Goal: Task Accomplishment & Management: Use online tool/utility

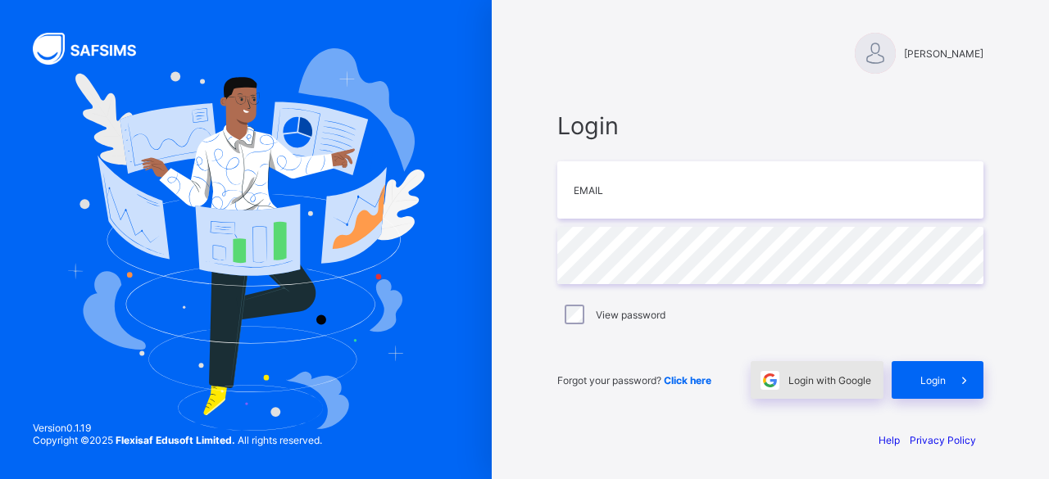
click at [831, 386] on span "Login with Google" at bounding box center [829, 380] width 83 height 12
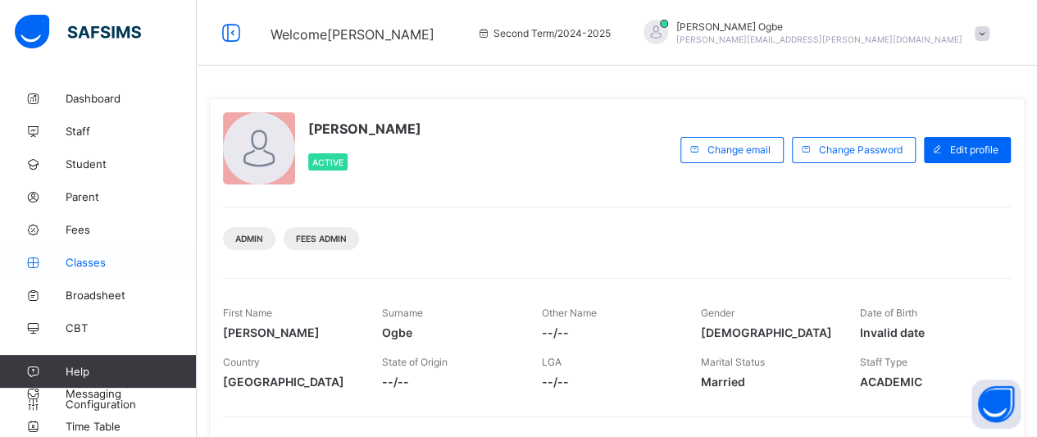
click at [99, 258] on span "Classes" at bounding box center [131, 262] width 131 height 13
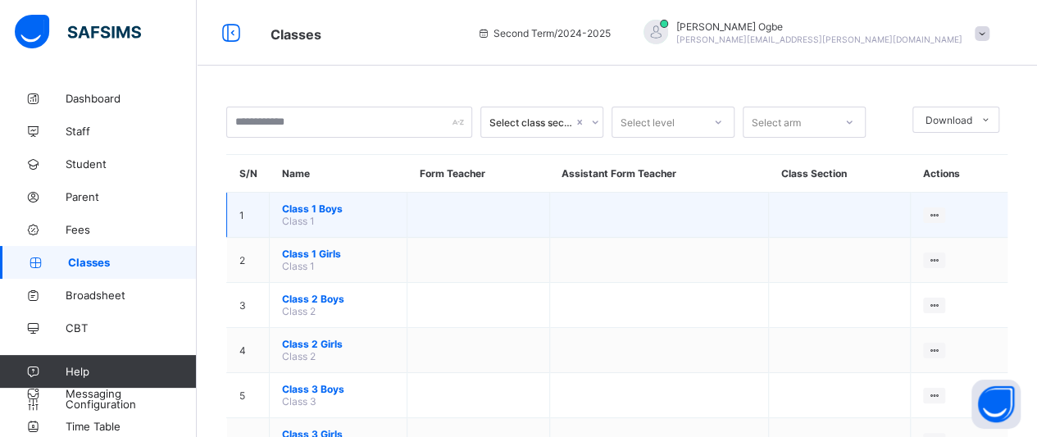
click at [320, 207] on span "Class 1 Boys" at bounding box center [338, 208] width 112 height 12
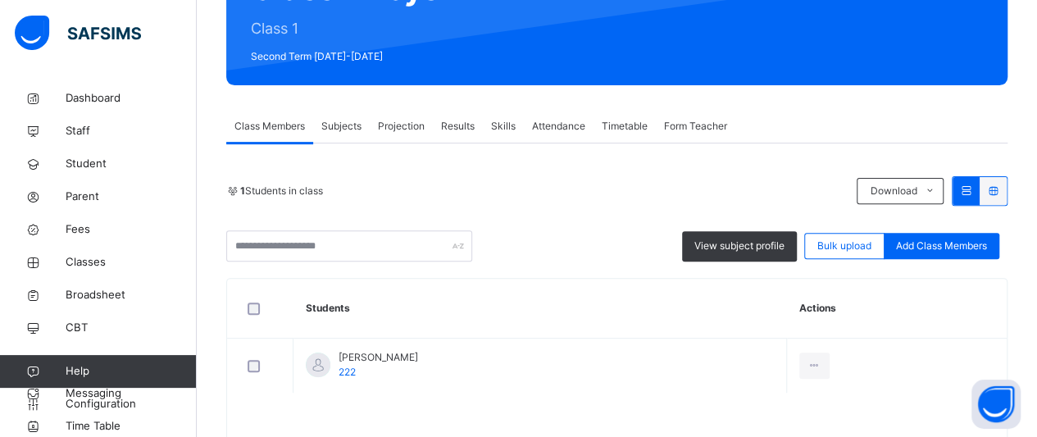
scroll to position [211, 0]
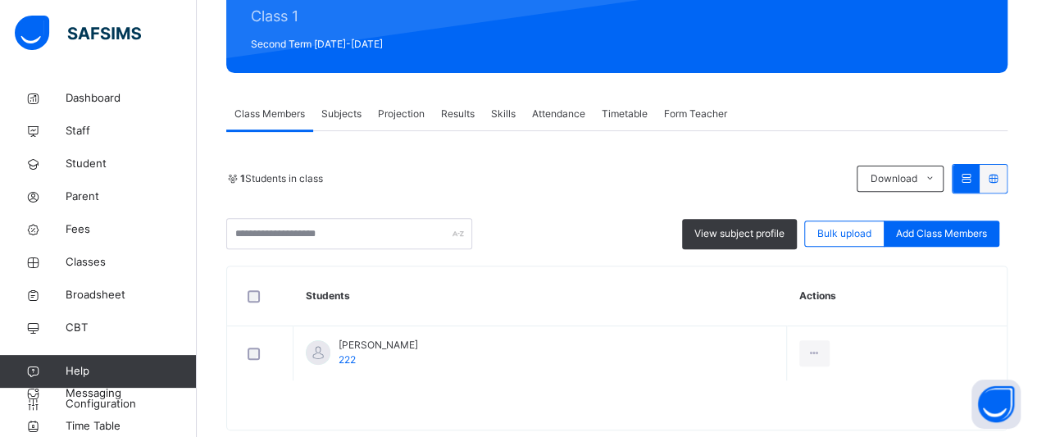
click at [397, 112] on span "Projection" at bounding box center [401, 114] width 47 height 15
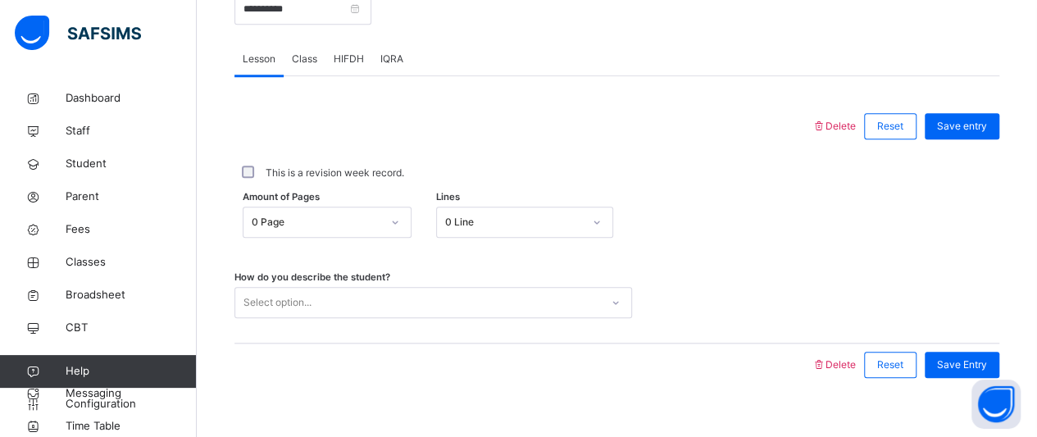
scroll to position [694, 0]
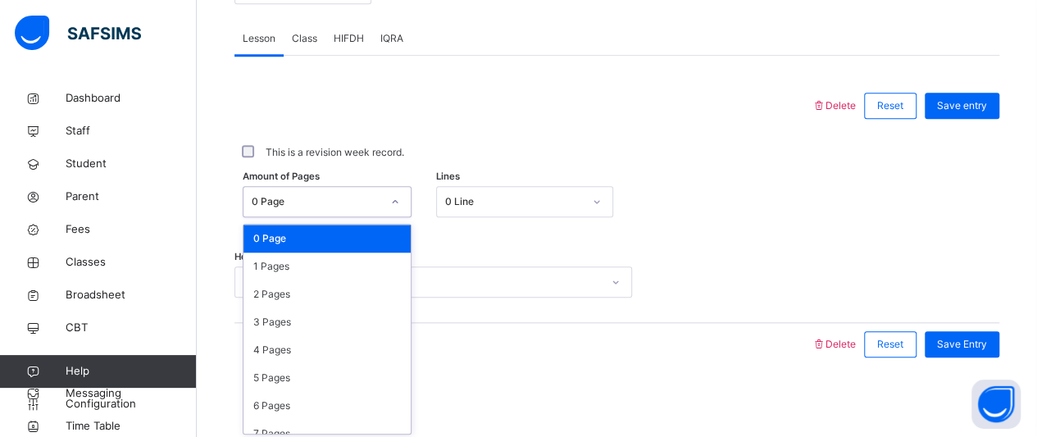
click at [319, 203] on div "0 Page" at bounding box center [316, 201] width 129 height 15
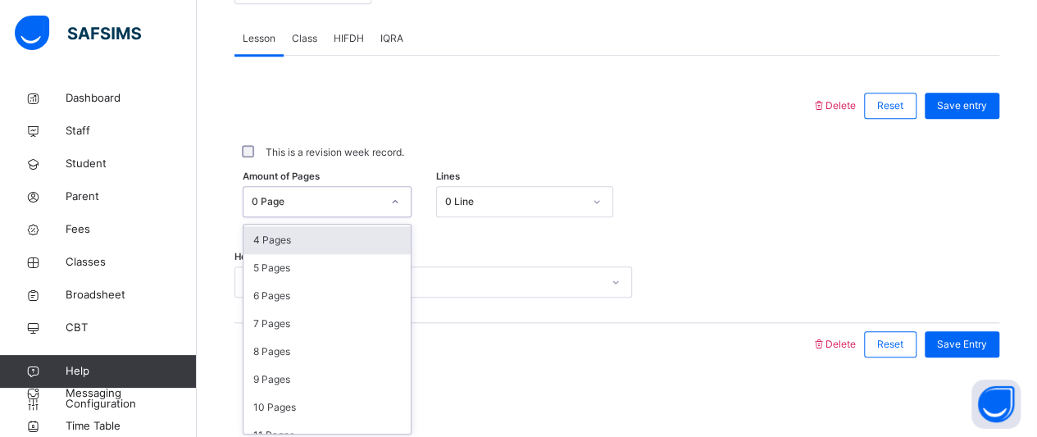
scroll to position [113, 0]
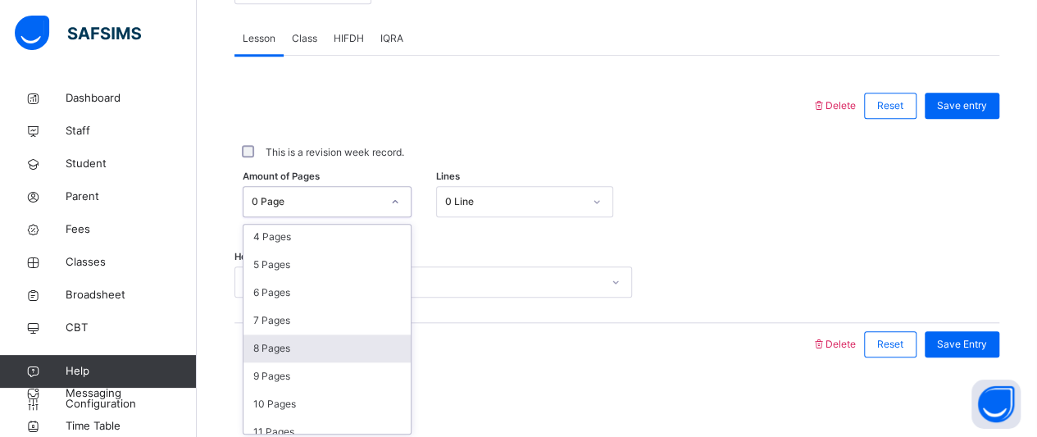
click at [306, 347] on div "8 Pages" at bounding box center [326, 348] width 167 height 28
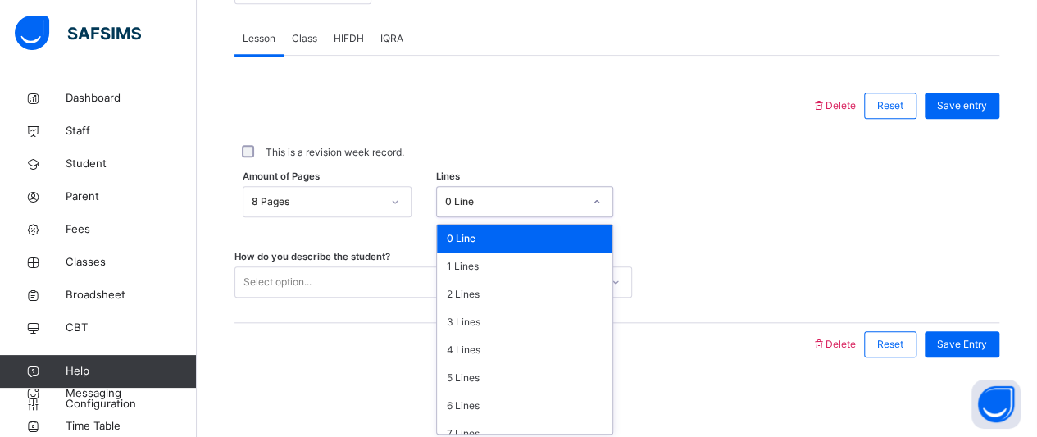
click at [487, 206] on div "0 Line" at bounding box center [514, 201] width 138 height 15
click at [483, 350] on div "4 Lines" at bounding box center [524, 350] width 175 height 28
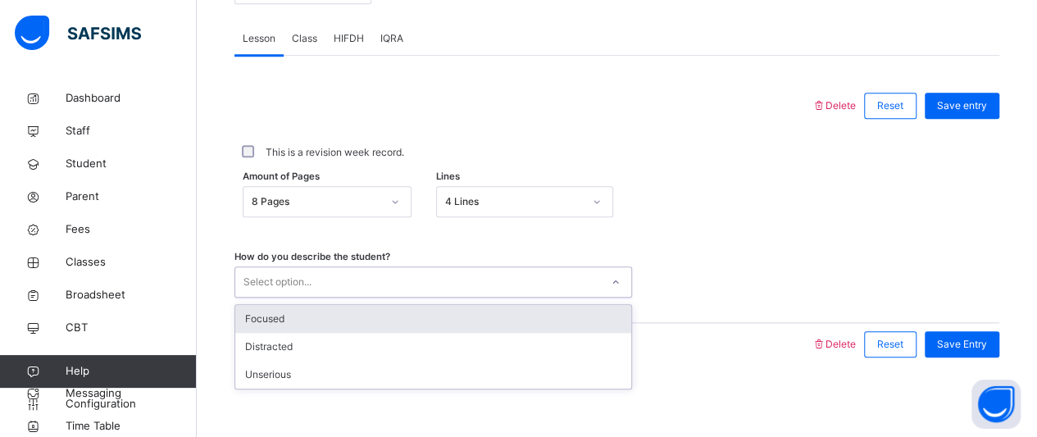
click at [454, 271] on div "Select option..." at bounding box center [417, 282] width 365 height 25
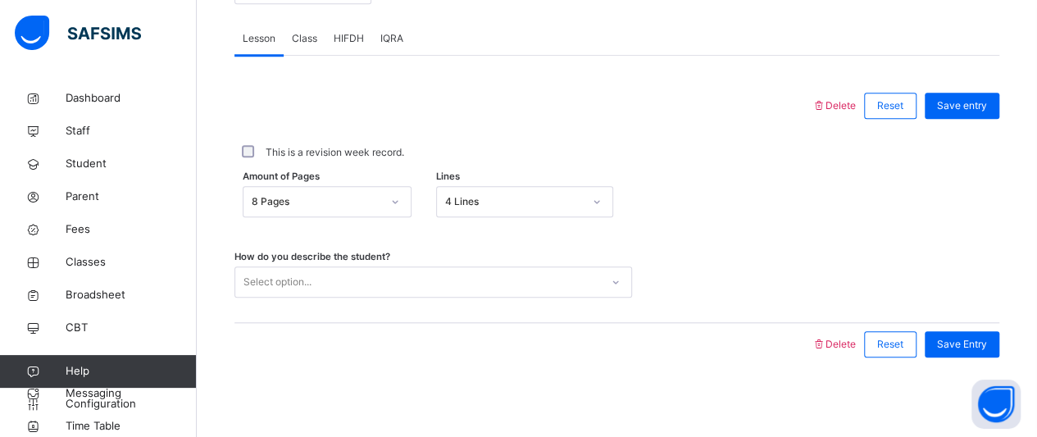
click at [745, 243] on div "How do you describe the student? Select option..." at bounding box center [616, 274] width 765 height 98
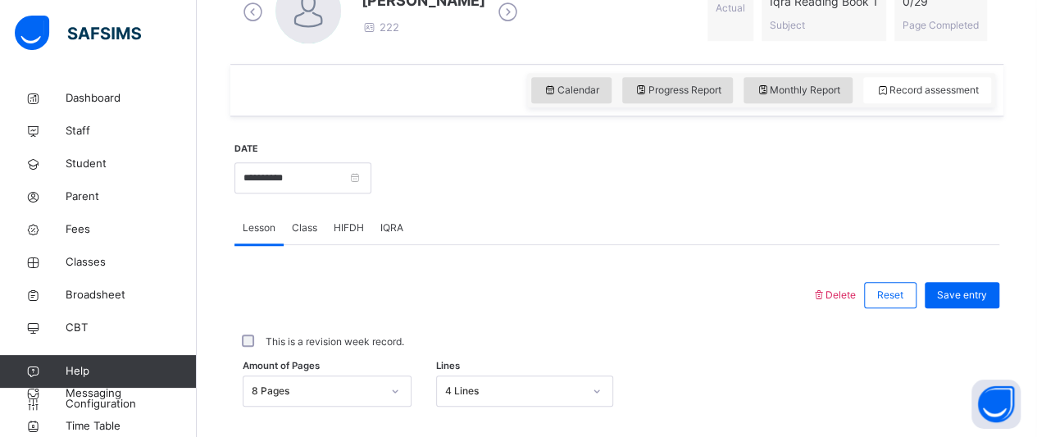
scroll to position [504, 0]
click at [339, 229] on span "HIFDH" at bounding box center [349, 228] width 30 height 15
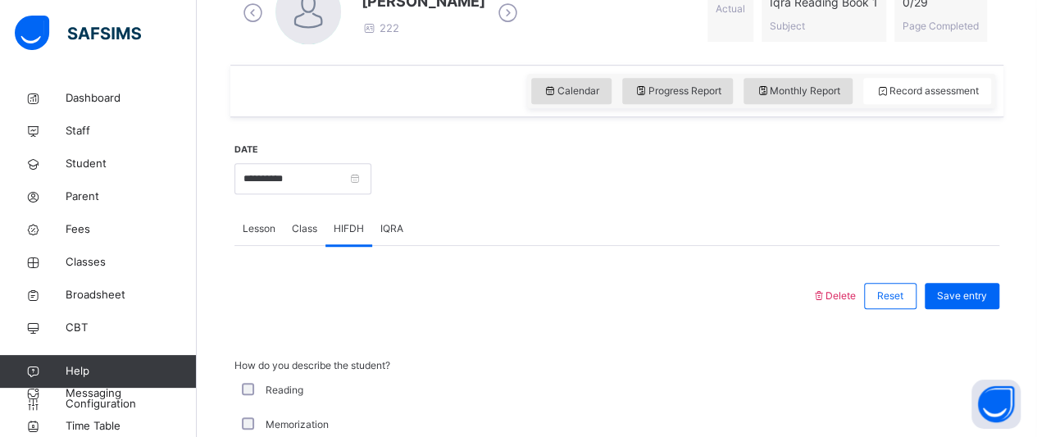
scroll to position [648, 0]
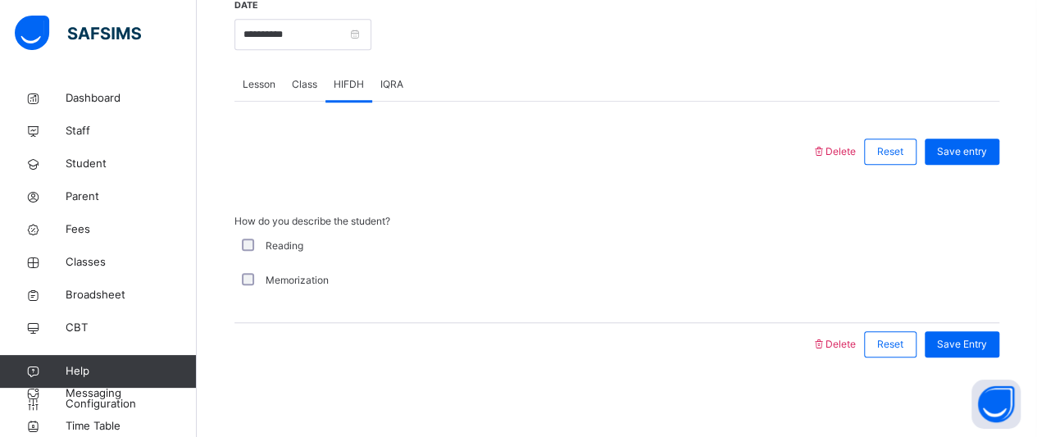
click at [261, 80] on span "Lesson" at bounding box center [259, 84] width 33 height 15
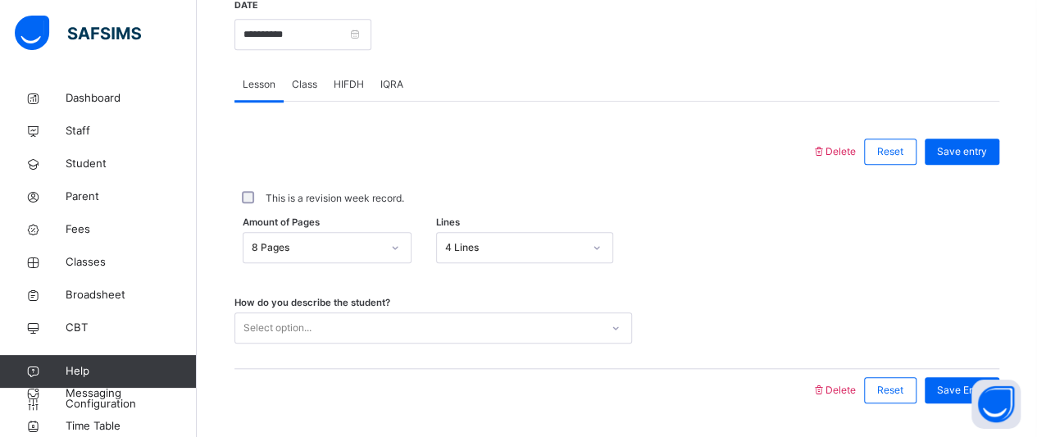
click at [357, 75] on div "HIFDH" at bounding box center [348, 84] width 47 height 33
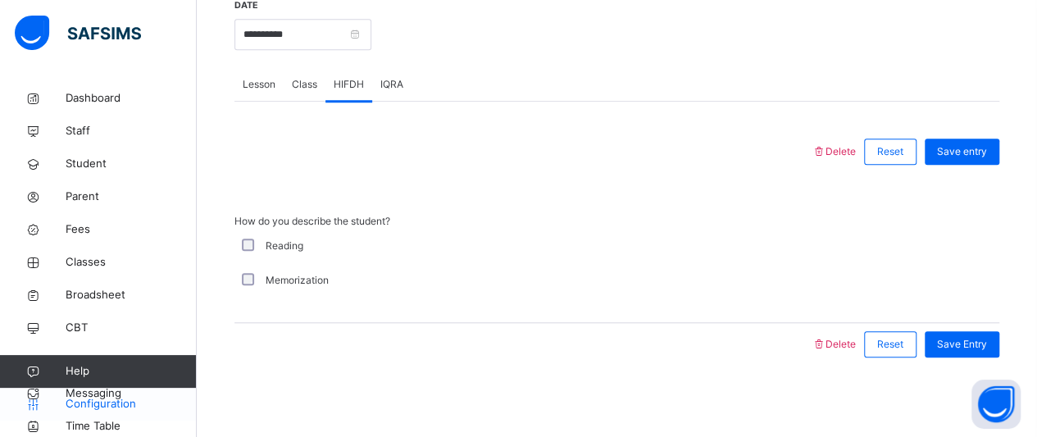
click at [84, 411] on span "Configuration" at bounding box center [131, 404] width 130 height 16
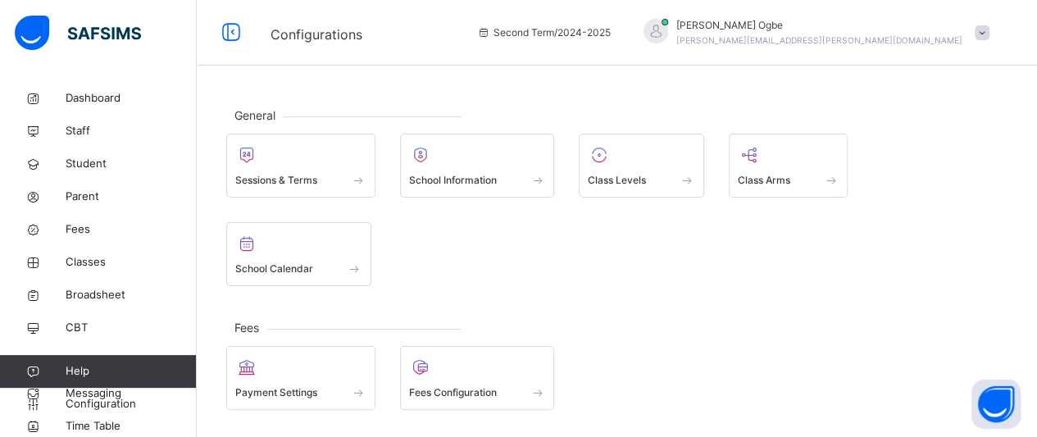
drag, startPoint x: 647, startPoint y: 188, endPoint x: 500, endPoint y: 77, distance: 183.7
click at [647, 188] on div "Class Levels" at bounding box center [641, 179] width 107 height 17
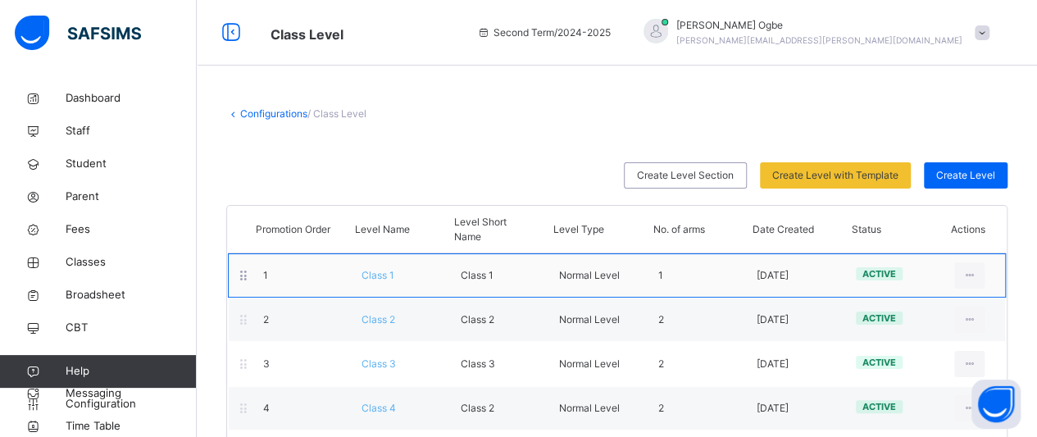
click at [365, 281] on div "Class 1" at bounding box center [398, 275] width 98 height 15
click at [385, 275] on span "Class 1" at bounding box center [377, 275] width 33 height 12
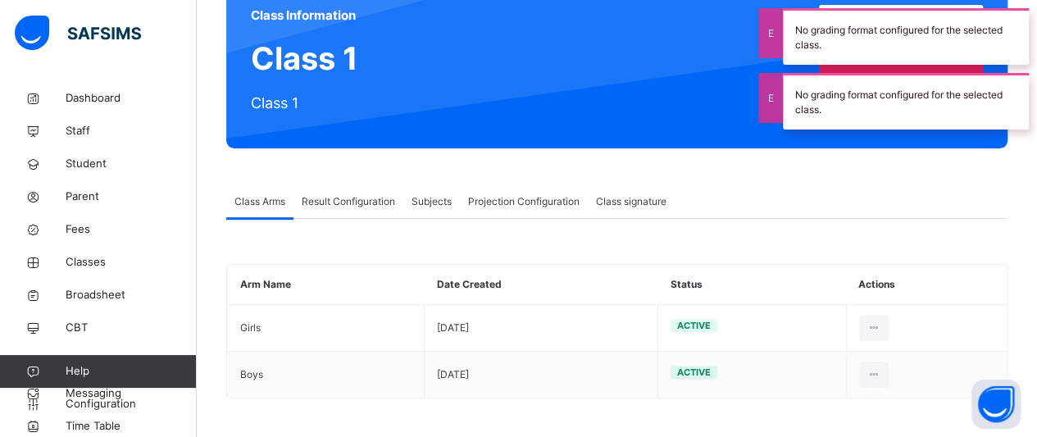
scroll to position [166, 0]
click at [537, 203] on span "Projection Configuration" at bounding box center [523, 201] width 111 height 15
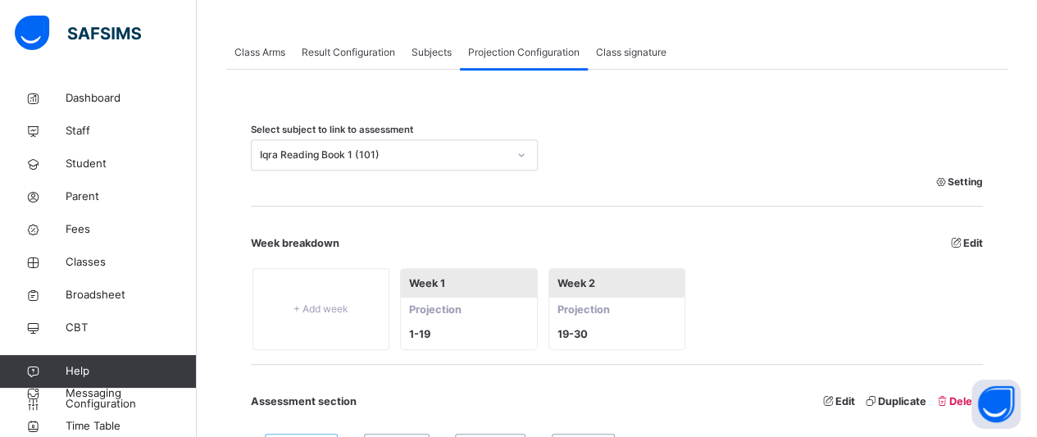
scroll to position [320, 0]
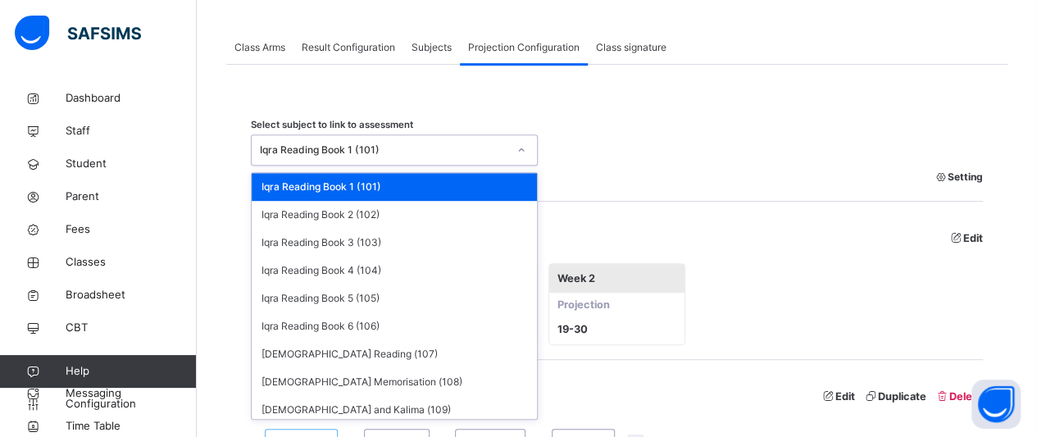
click at [469, 147] on div "Iqra Reading Book 1 (101)" at bounding box center [383, 150] width 247 height 15
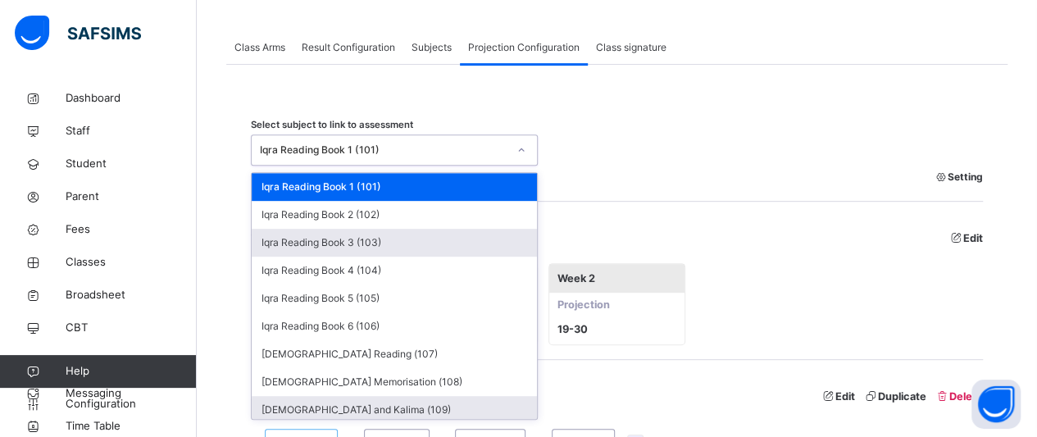
scroll to position [172, 0]
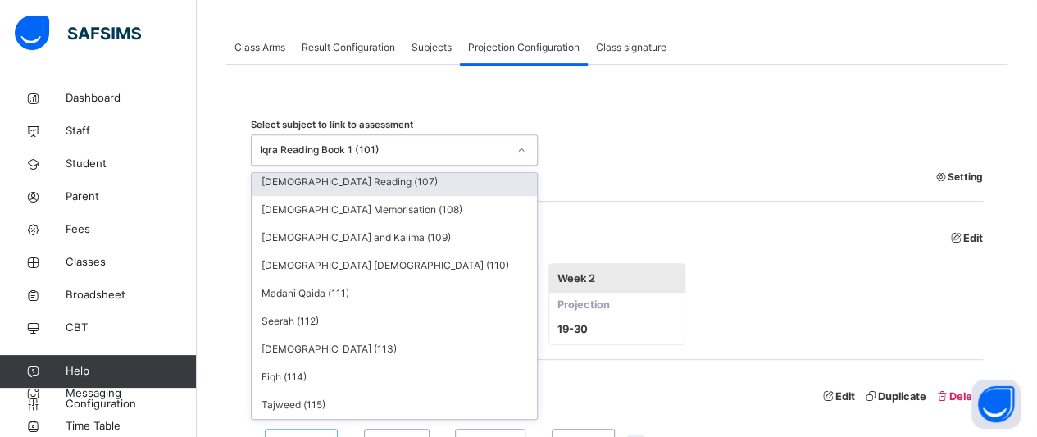
click at [479, 180] on div "[DEMOGRAPHIC_DATA] Reading (107)" at bounding box center [394, 182] width 285 height 28
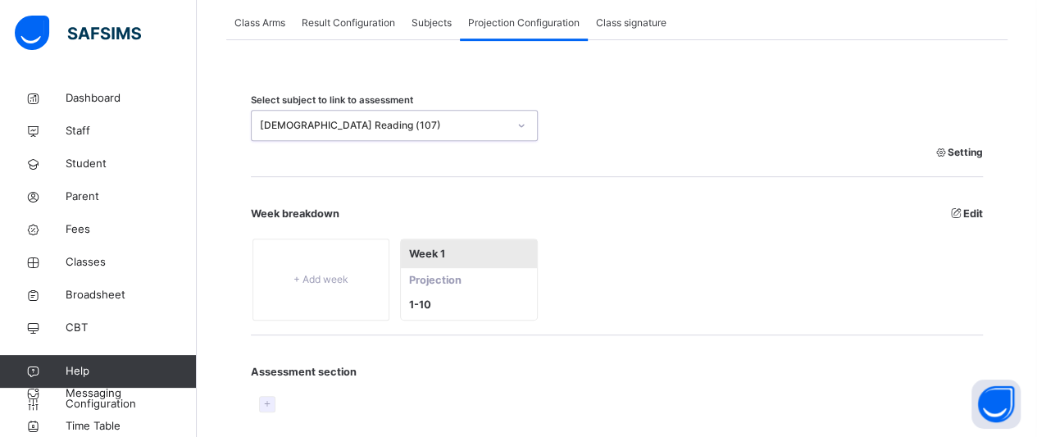
scroll to position [384, 0]
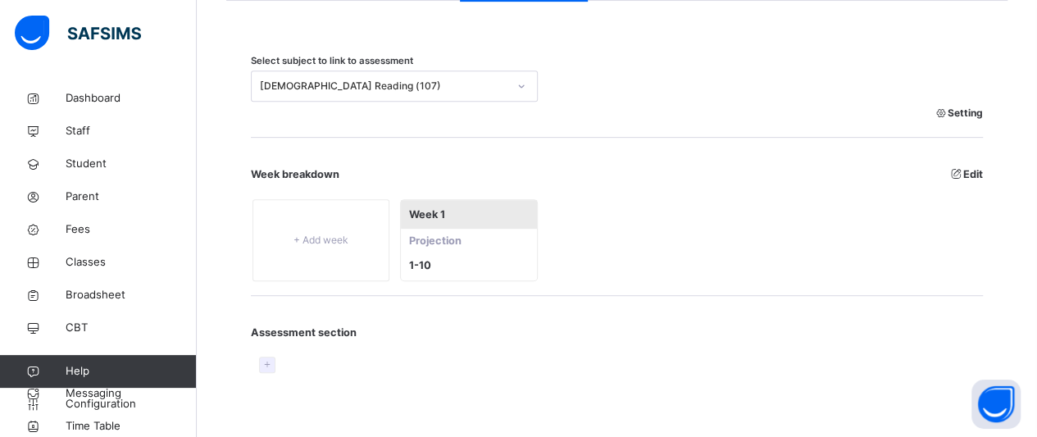
click at [272, 357] on icon at bounding box center [268, 364] width 14 height 15
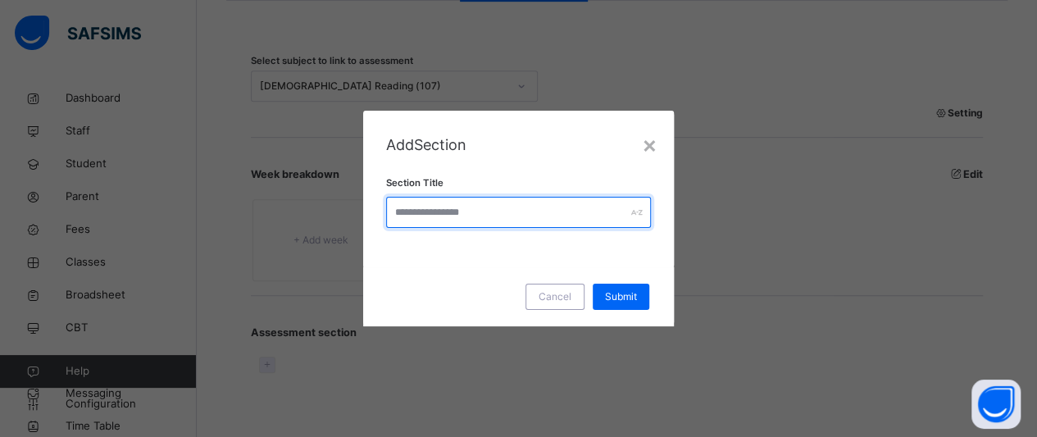
click at [516, 214] on input "text" at bounding box center [519, 212] width 266 height 31
type input "*******"
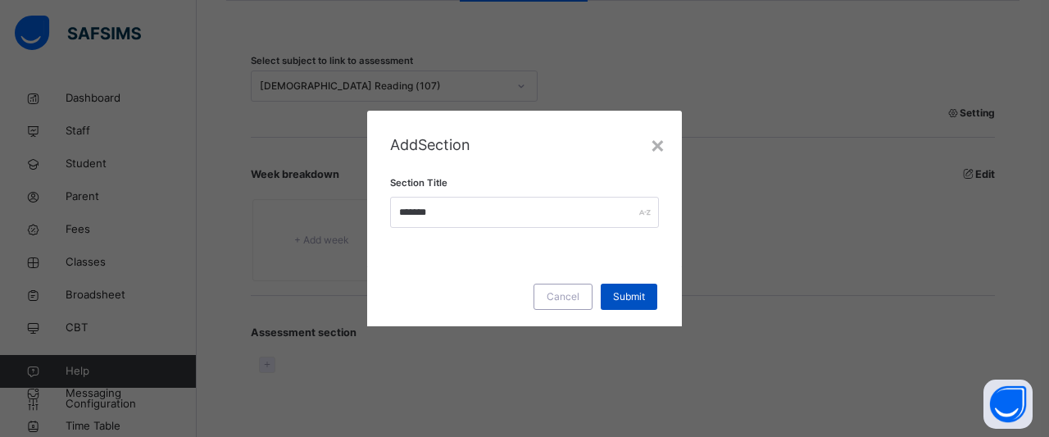
click at [623, 308] on div "Submit" at bounding box center [629, 297] width 57 height 26
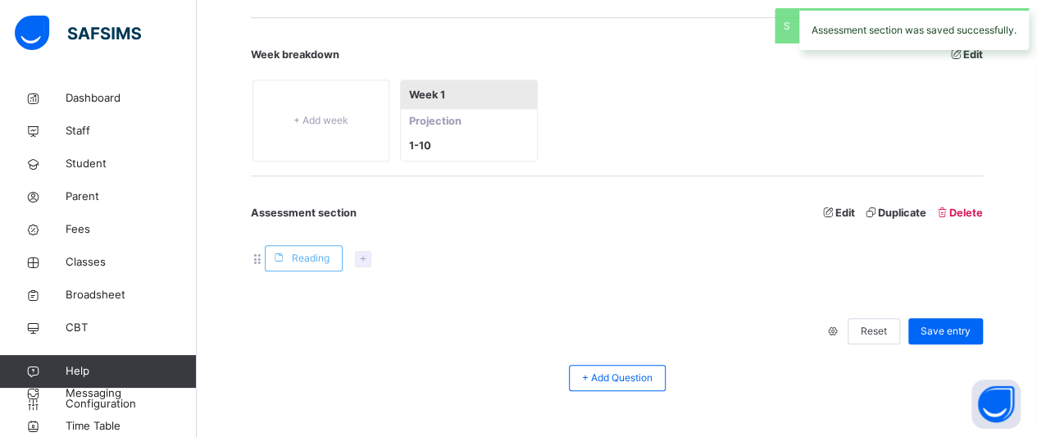
scroll to position [554, 0]
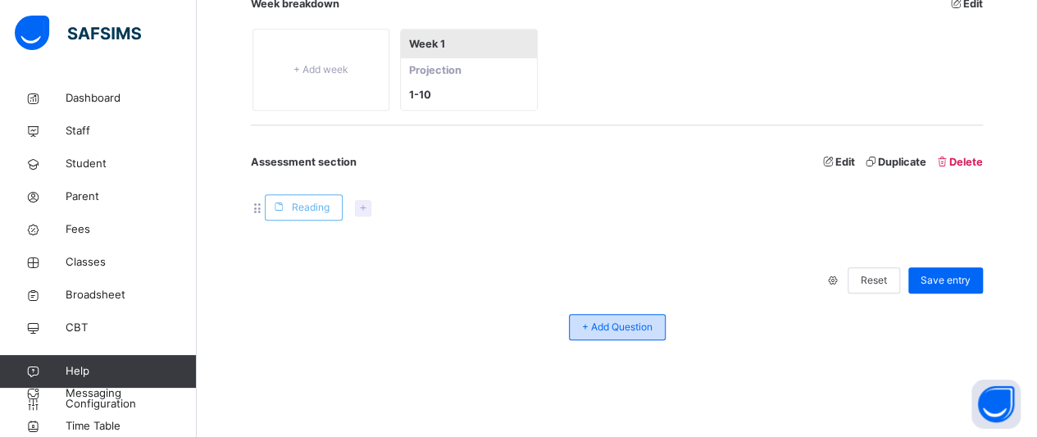
click at [638, 324] on span "+ Add Question" at bounding box center [617, 327] width 70 height 15
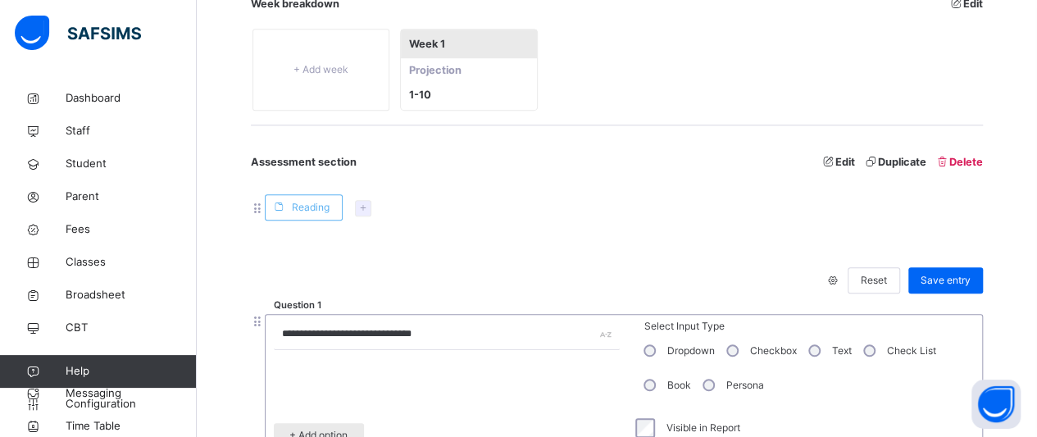
scroll to position [757, 0]
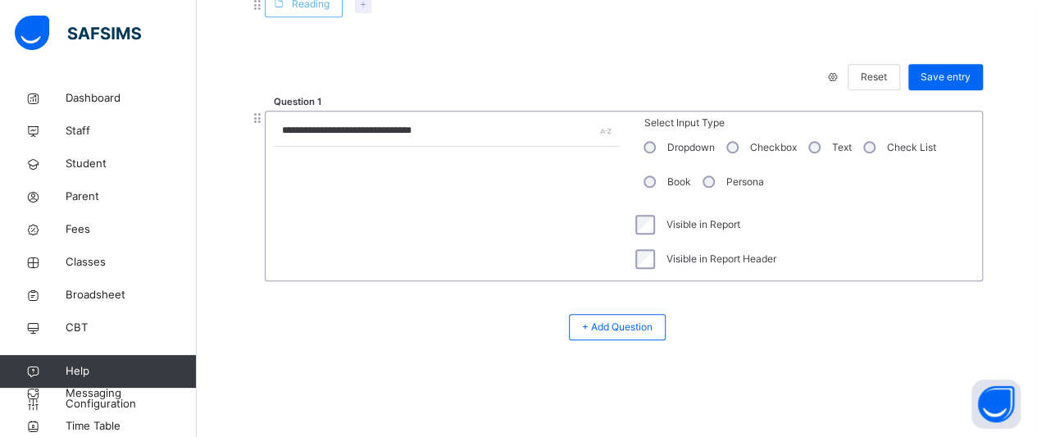
click at [734, 152] on div "Checkbox" at bounding box center [760, 147] width 82 height 34
click at [810, 148] on div "Text" at bounding box center [828, 147] width 55 height 34
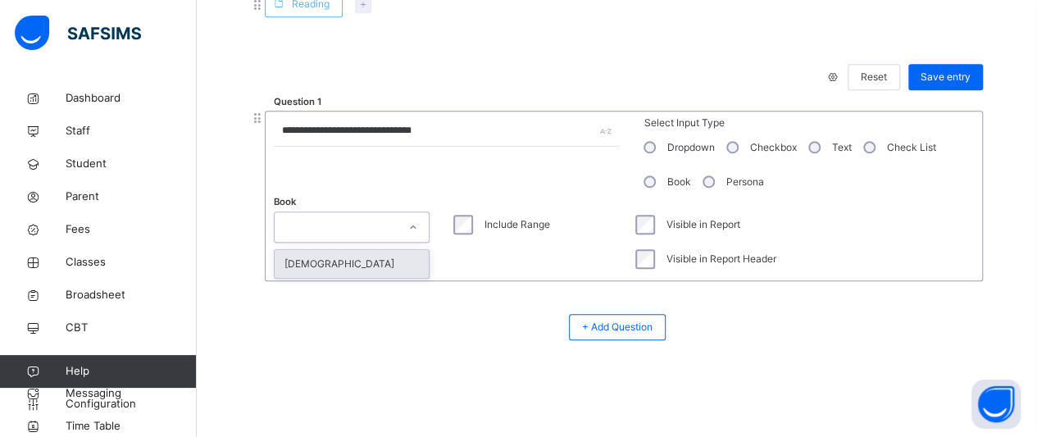
click at [361, 232] on div at bounding box center [336, 226] width 123 height 25
click at [357, 264] on div "[DEMOGRAPHIC_DATA]" at bounding box center [352, 264] width 154 height 28
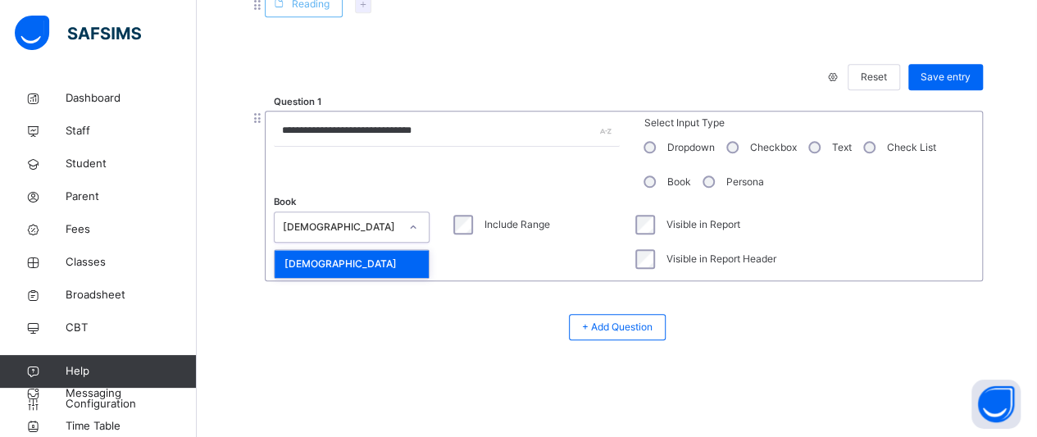
click at [415, 236] on div at bounding box center [413, 227] width 28 height 26
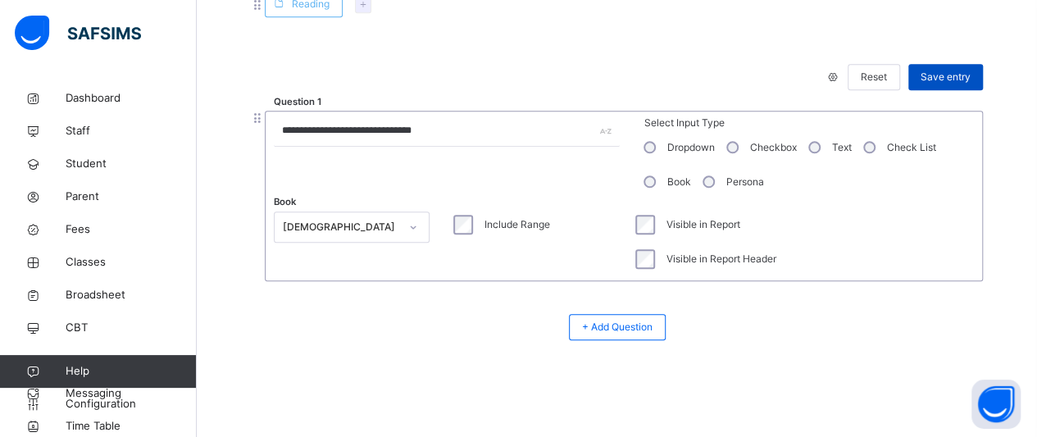
click at [959, 78] on span "Save entry" at bounding box center [945, 77] width 50 height 15
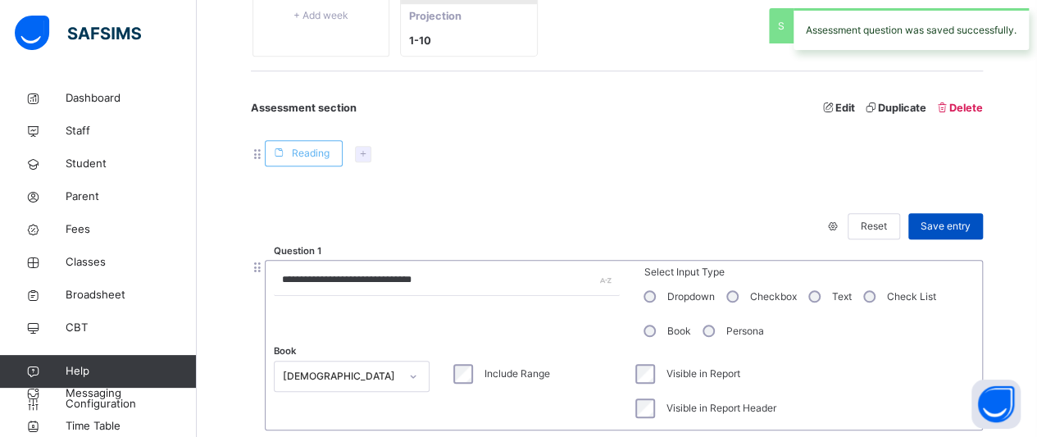
scroll to position [609, 0]
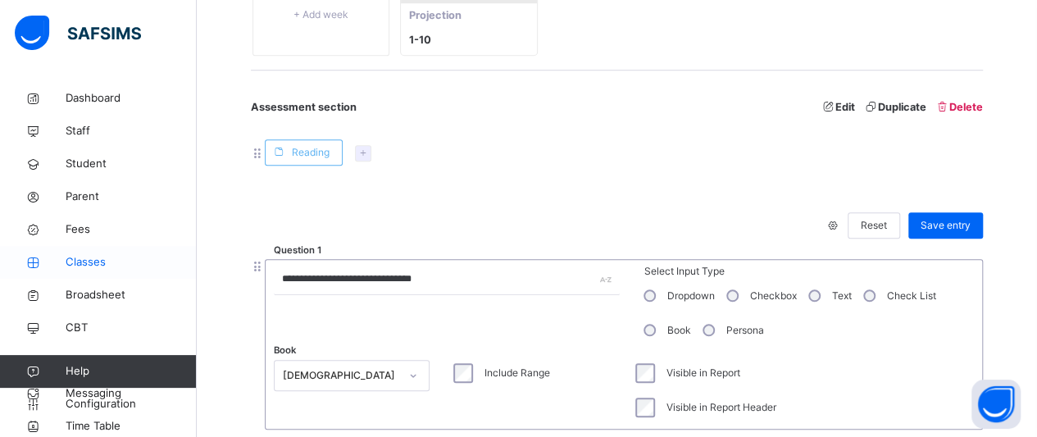
click at [72, 263] on span "Classes" at bounding box center [131, 262] width 131 height 16
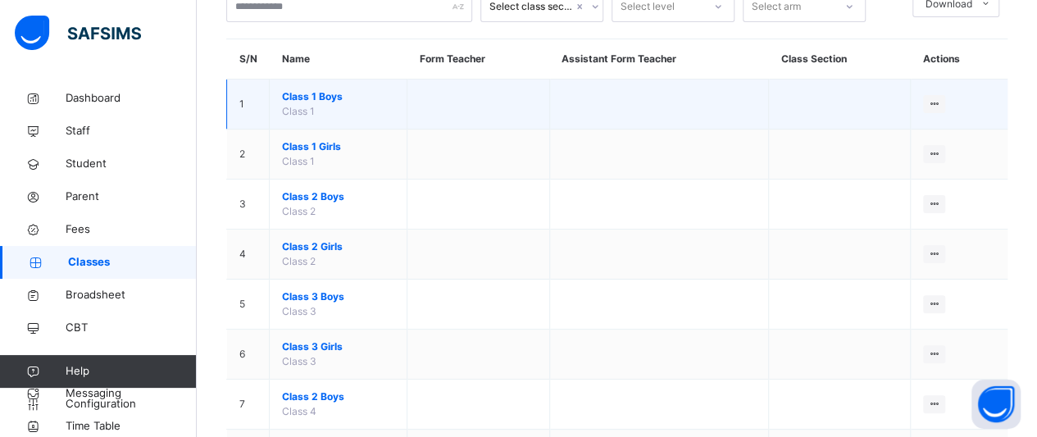
scroll to position [115, 0]
click at [323, 93] on span "Class 1 Boys" at bounding box center [338, 97] width 112 height 15
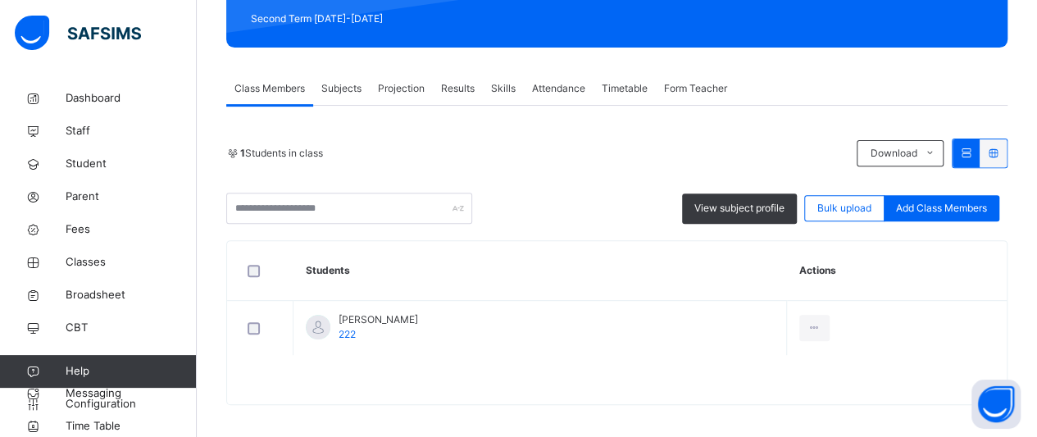
scroll to position [237, 0]
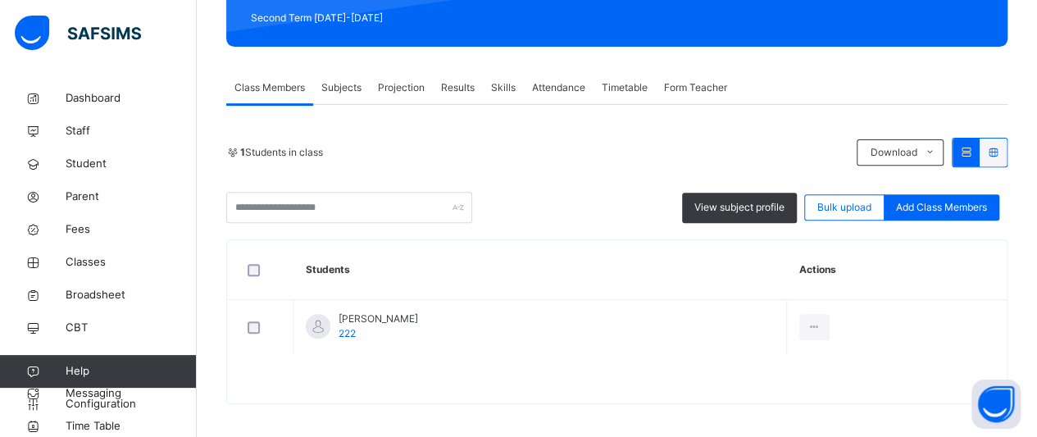
click at [403, 87] on span "Projection" at bounding box center [401, 87] width 47 height 15
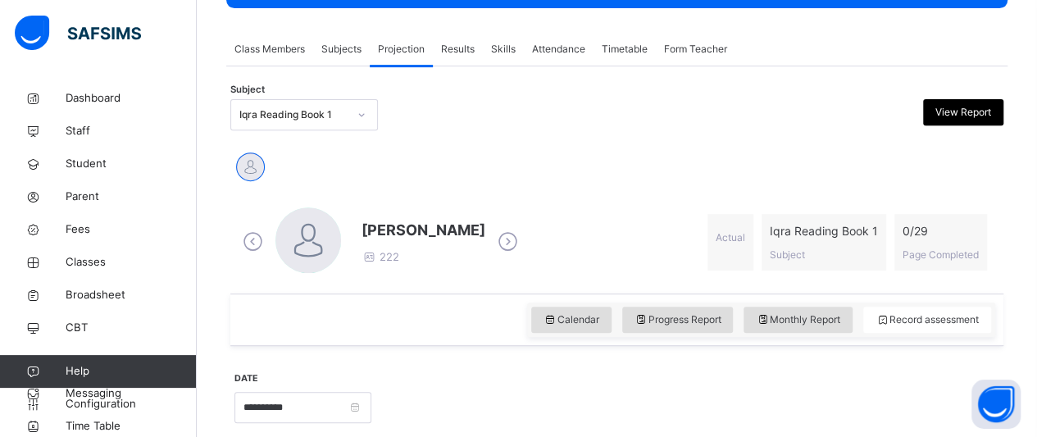
scroll to position [273, 0]
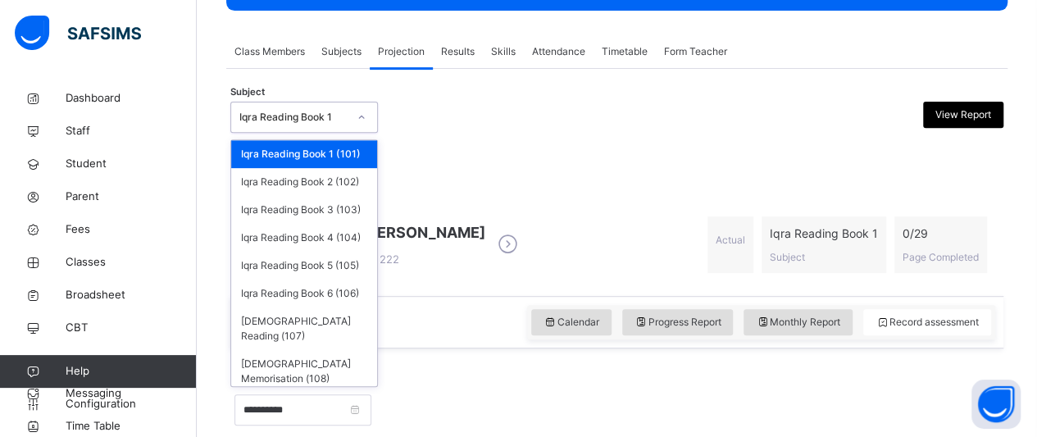
click at [352, 119] on div at bounding box center [361, 117] width 28 height 26
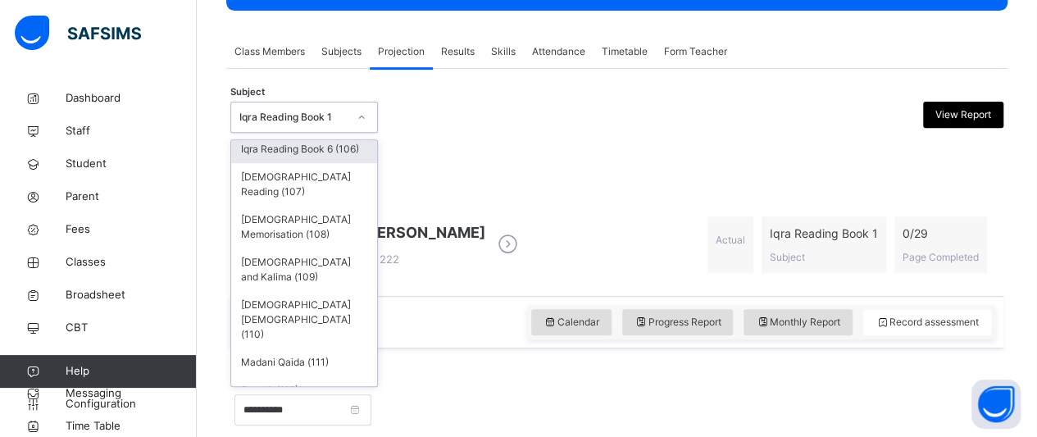
scroll to position [179, 0]
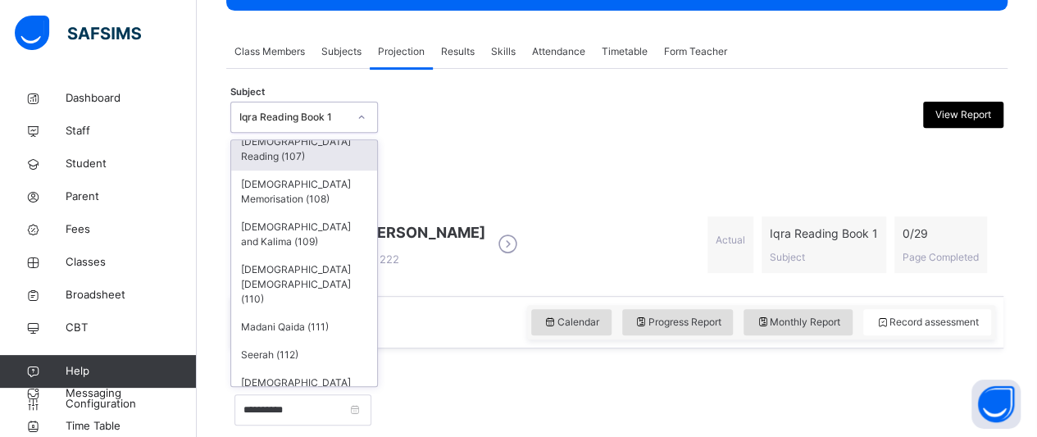
click at [332, 170] on div "[DEMOGRAPHIC_DATA] Reading (107)" at bounding box center [304, 149] width 146 height 43
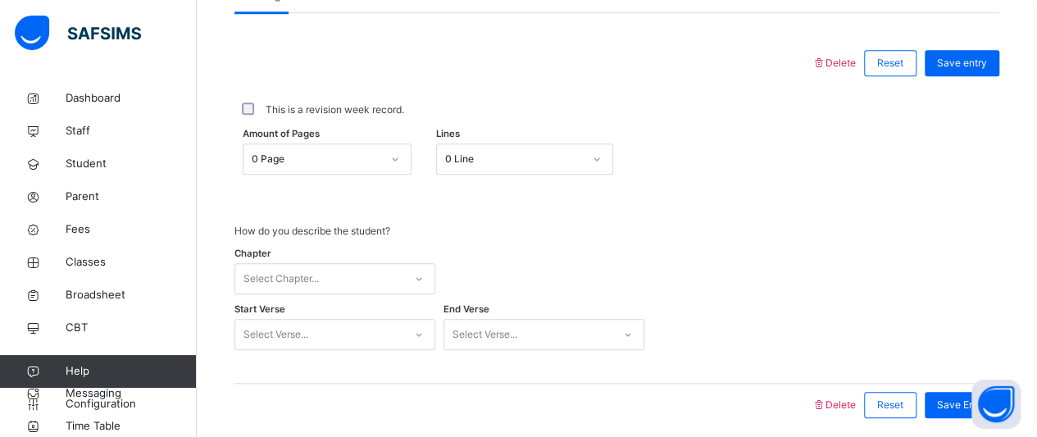
scroll to position [755, 0]
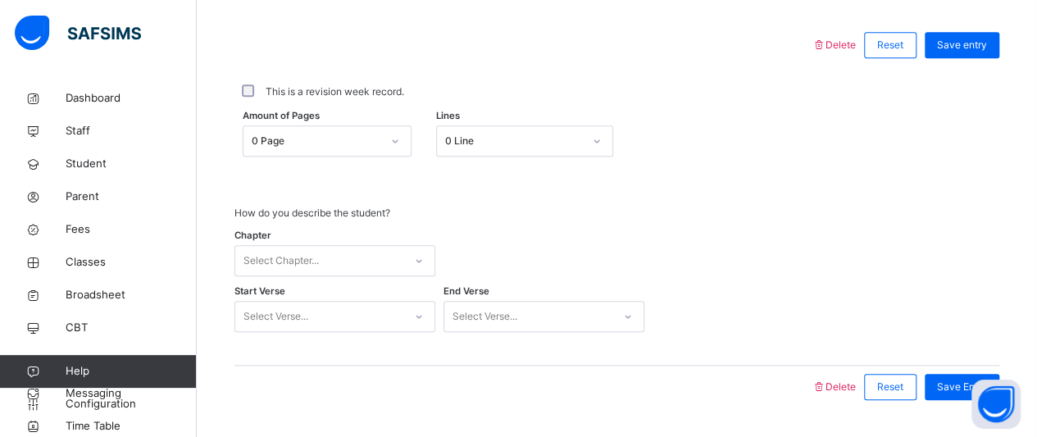
click at [315, 260] on div "Chapter Select Chapter..." at bounding box center [334, 261] width 201 height 48
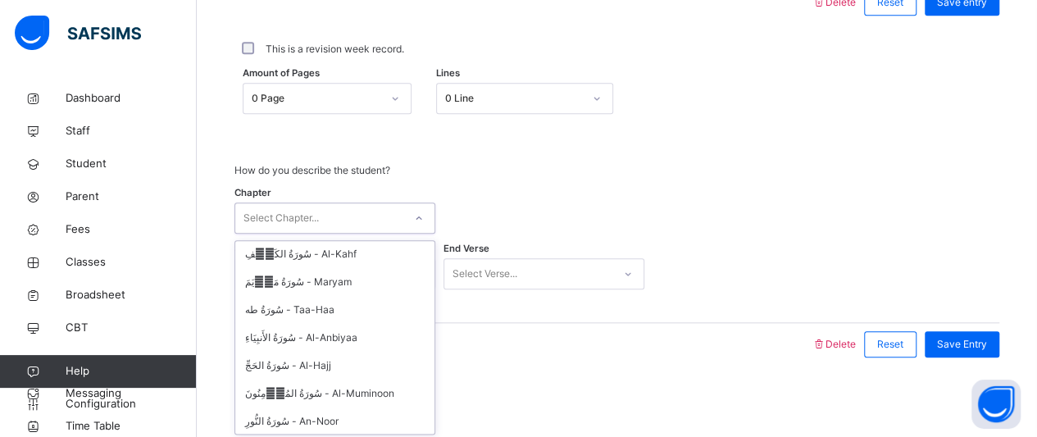
scroll to position [461, 0]
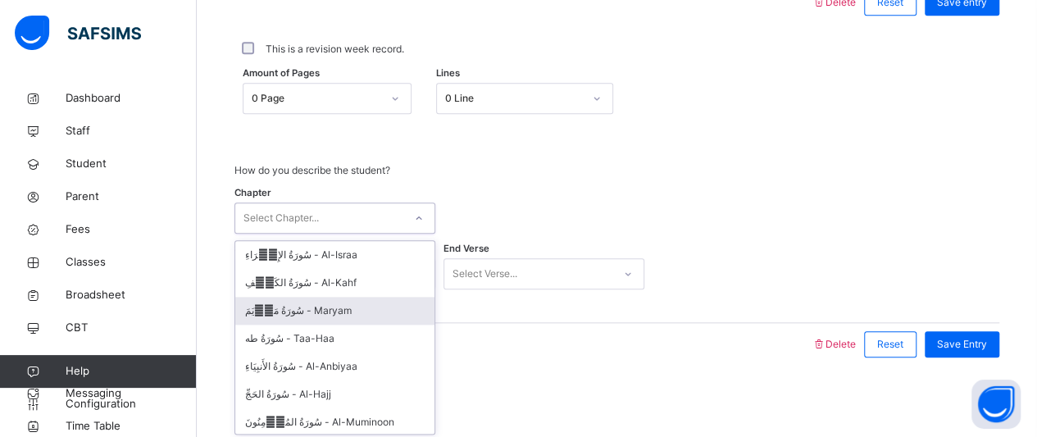
click at [346, 297] on div "سُورَةُ مَرۡيَمَ - Maryam" at bounding box center [334, 311] width 199 height 28
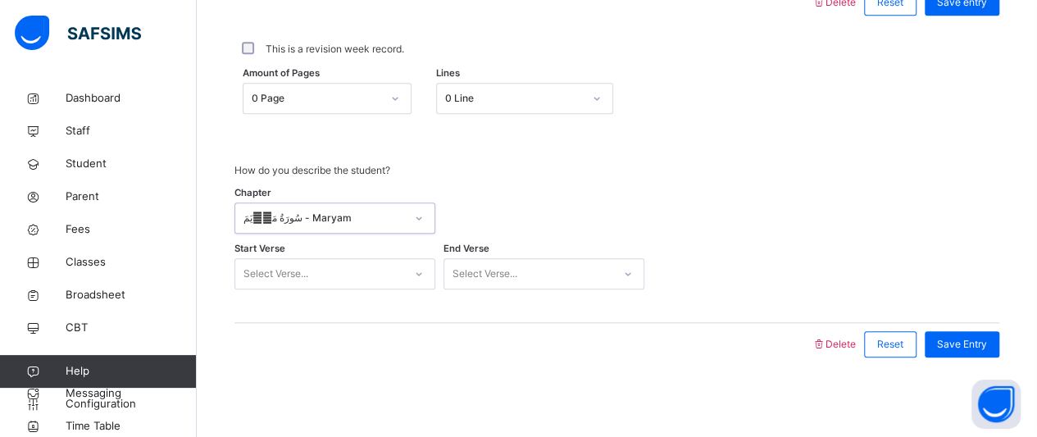
click at [347, 276] on div "Select Verse..." at bounding box center [319, 273] width 168 height 25
click at [351, 345] on div "2" at bounding box center [334, 339] width 199 height 28
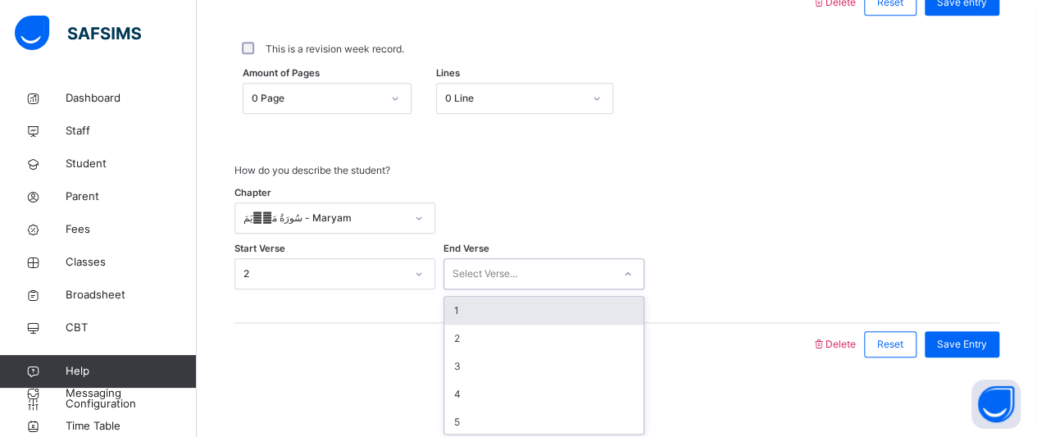
click at [528, 275] on div "Select Verse..." at bounding box center [528, 273] width 168 height 25
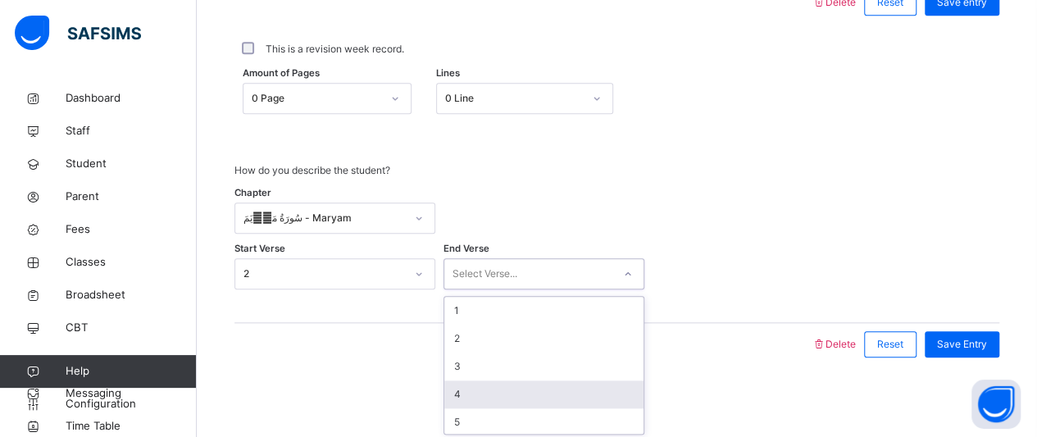
click at [515, 403] on div "4" at bounding box center [543, 394] width 199 height 28
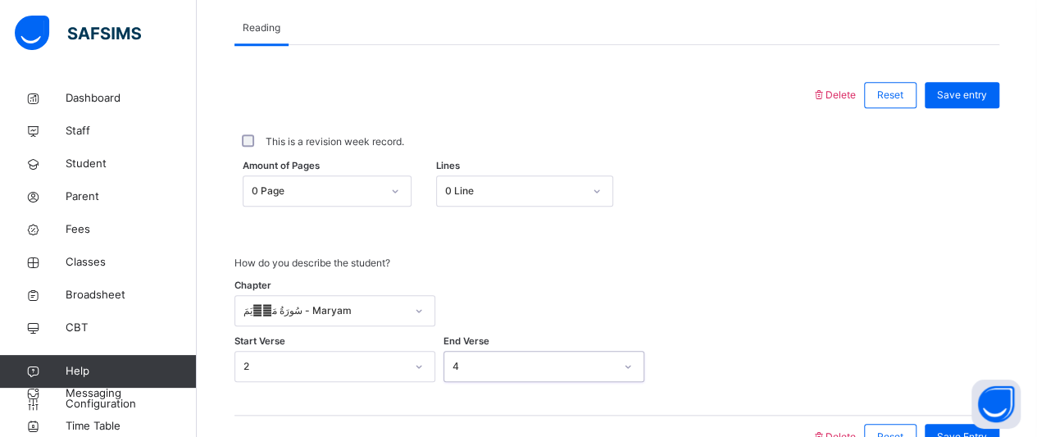
scroll to position [797, 0]
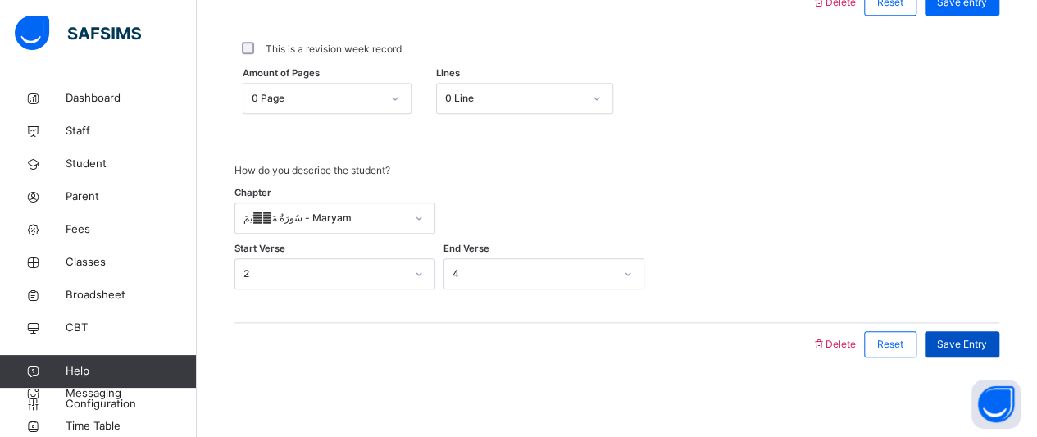
click at [968, 341] on span "Save Entry" at bounding box center [962, 344] width 50 height 15
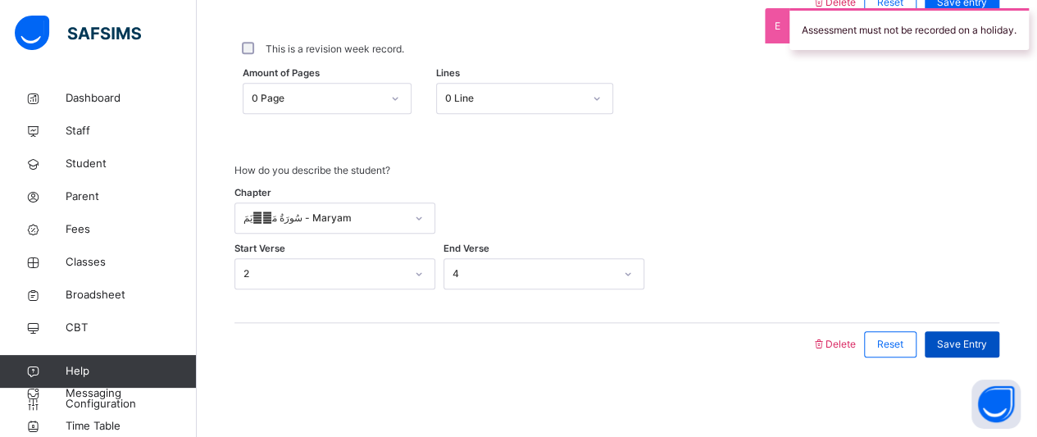
click at [970, 337] on span "Save Entry" at bounding box center [962, 344] width 50 height 15
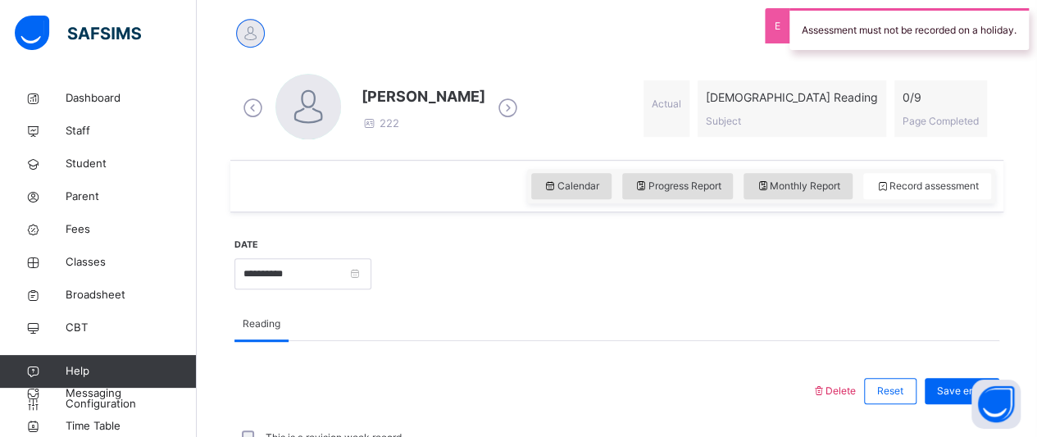
scroll to position [406, 0]
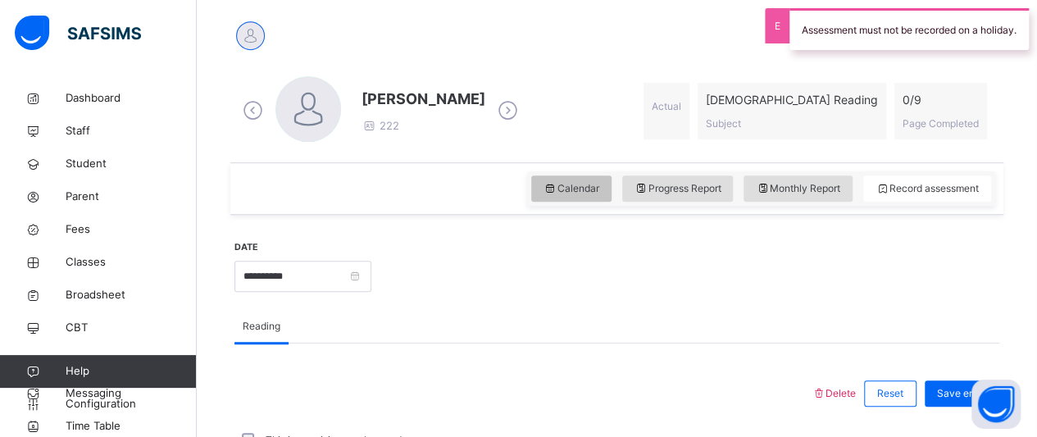
click at [592, 191] on span "Calendar" at bounding box center [571, 188] width 56 height 15
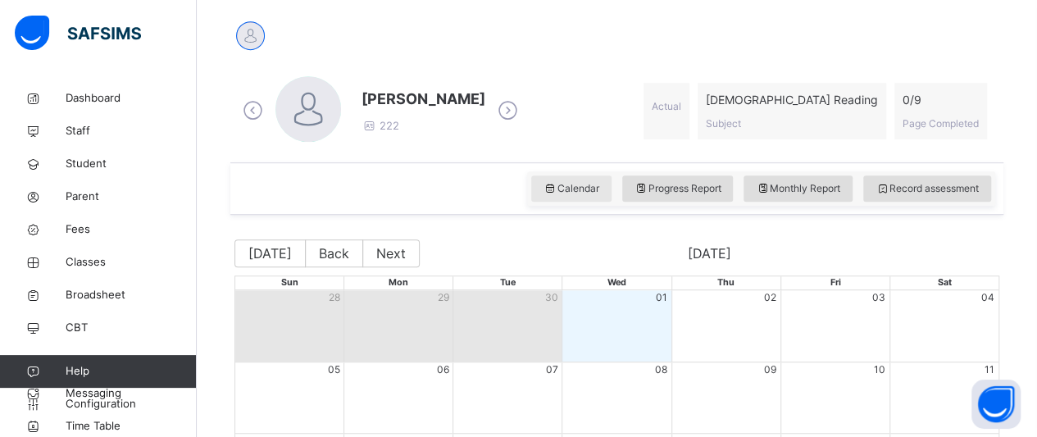
click at [585, 186] on span "Calendar" at bounding box center [571, 188] width 56 height 15
click at [245, 33] on div at bounding box center [250, 35] width 29 height 29
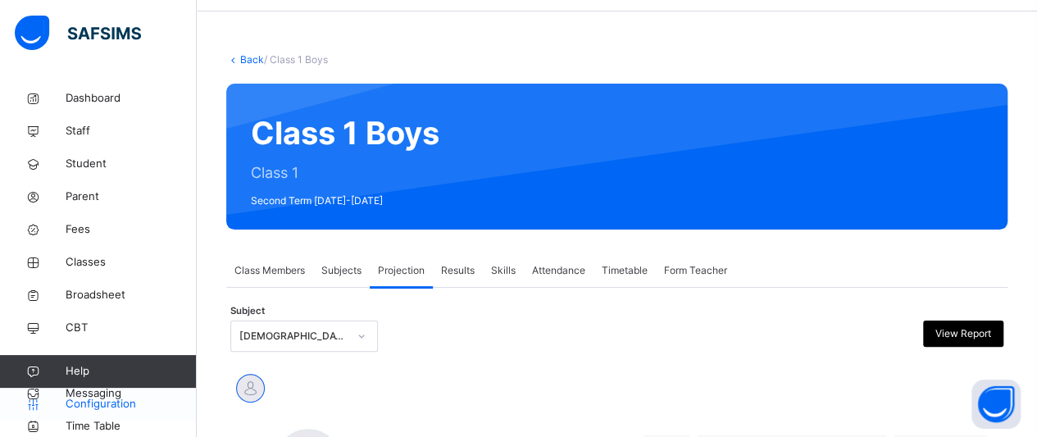
scroll to position [55, 0]
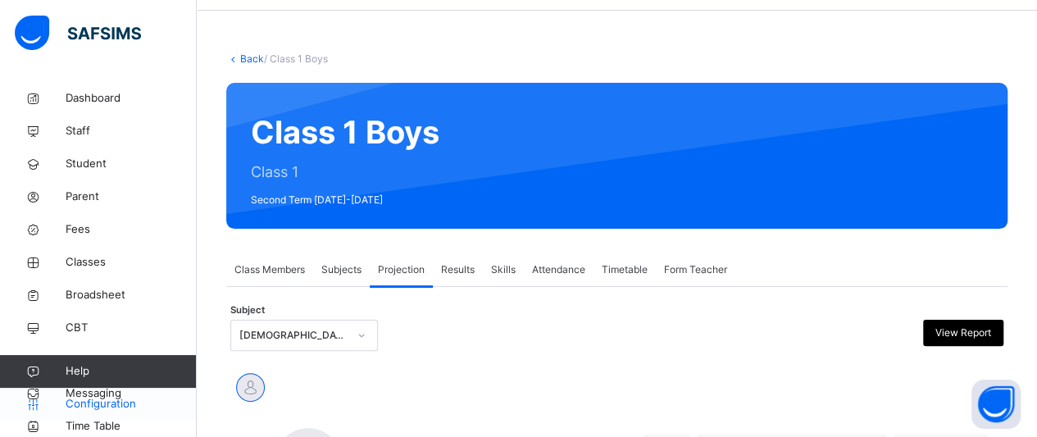
click at [82, 407] on span "Configuration" at bounding box center [131, 404] width 130 height 16
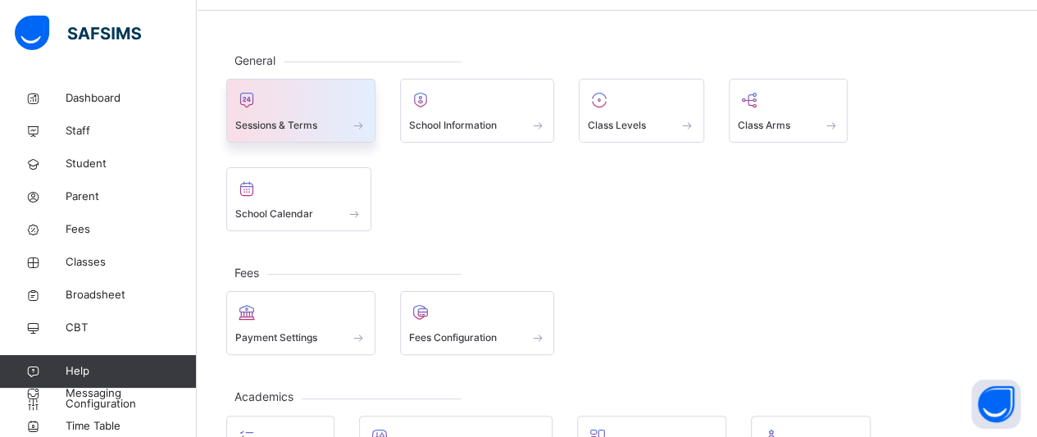
click at [288, 125] on span "Sessions & Terms" at bounding box center [276, 125] width 82 height 15
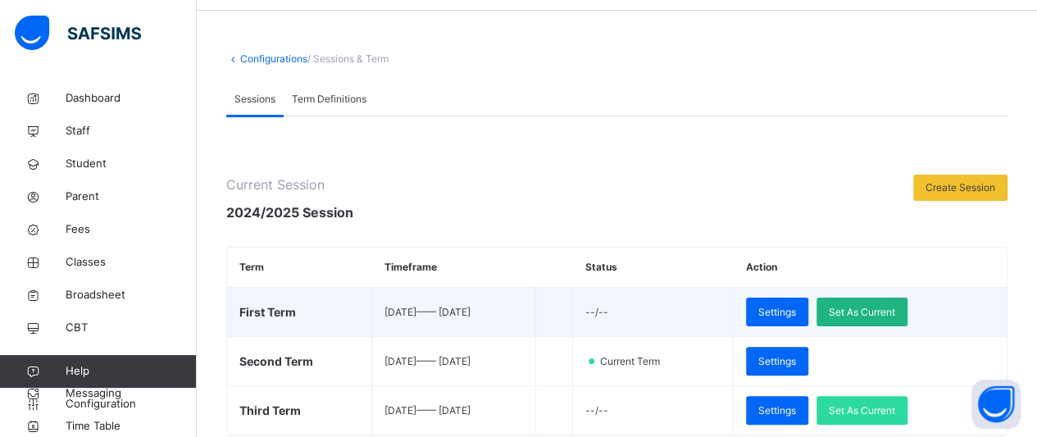
click at [895, 313] on span "Set As Current" at bounding box center [861, 312] width 66 height 15
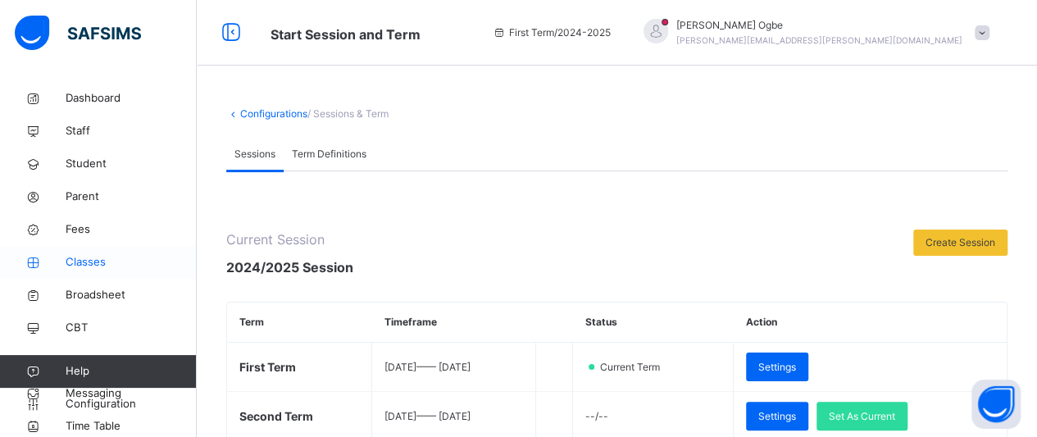
click at [86, 261] on span "Classes" at bounding box center [131, 262] width 131 height 16
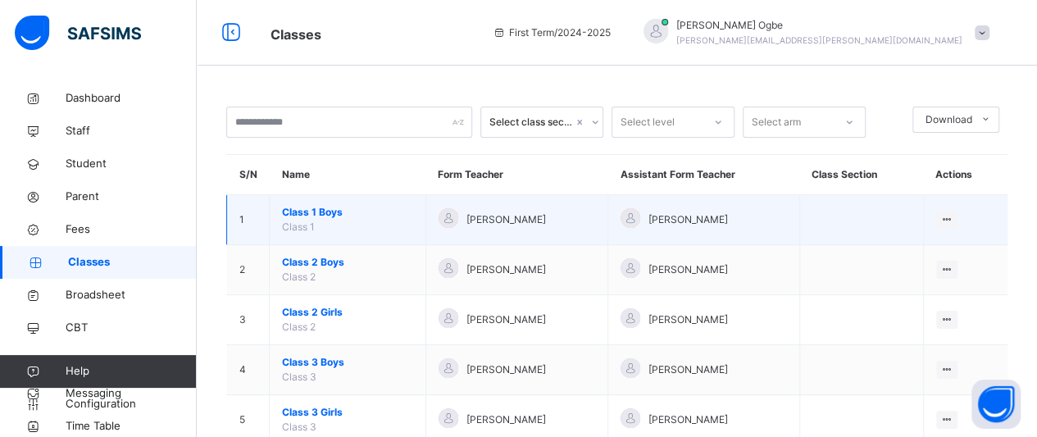
click at [320, 207] on span "Class 1 Boys" at bounding box center [347, 212] width 131 height 15
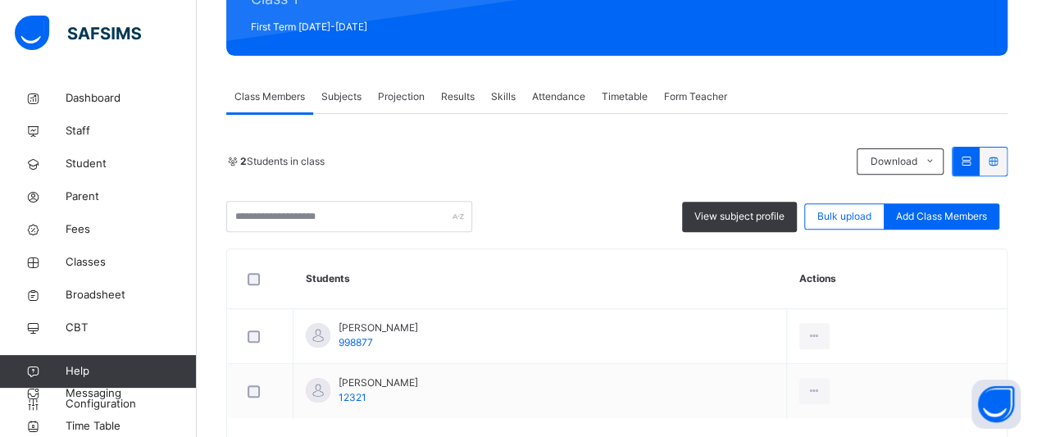
scroll to position [229, 0]
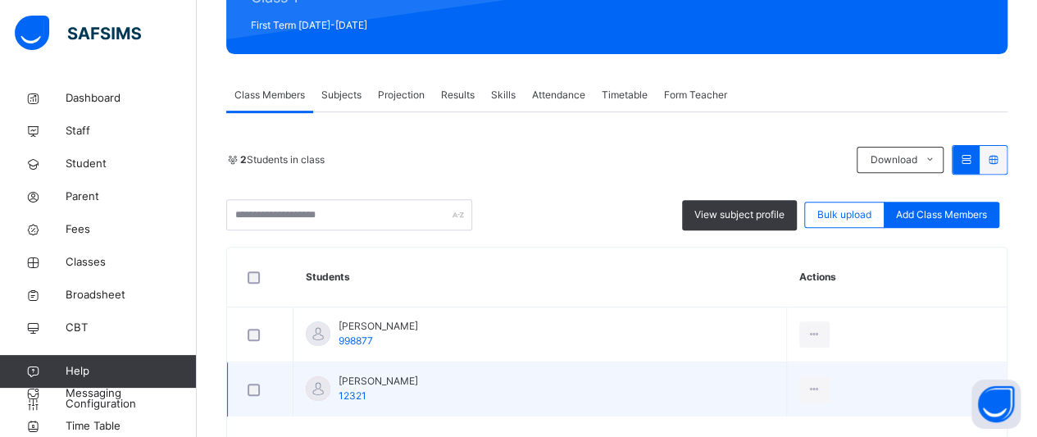
click at [365, 380] on span "[PERSON_NAME]" at bounding box center [377, 381] width 79 height 15
click at [369, 383] on span "[PERSON_NAME]" at bounding box center [377, 381] width 79 height 15
click at [352, 399] on span "12321" at bounding box center [352, 395] width 28 height 12
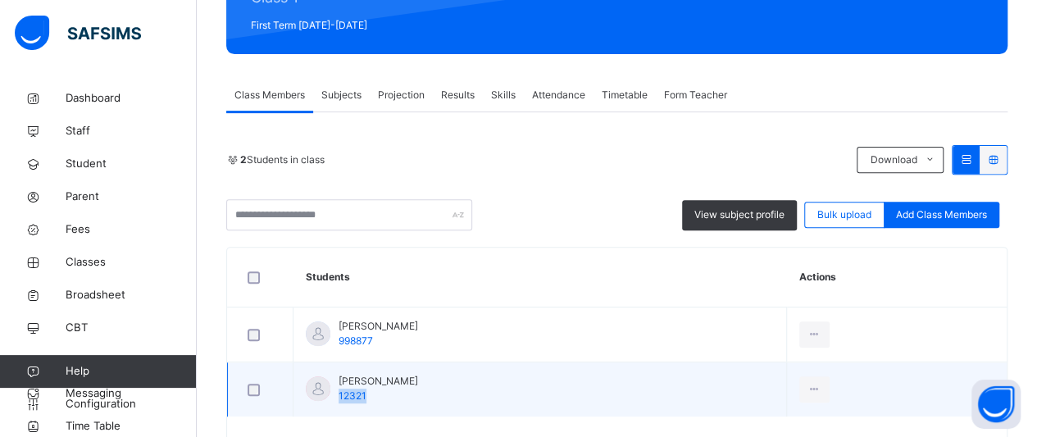
click at [352, 399] on span "12321" at bounding box center [352, 395] width 28 height 12
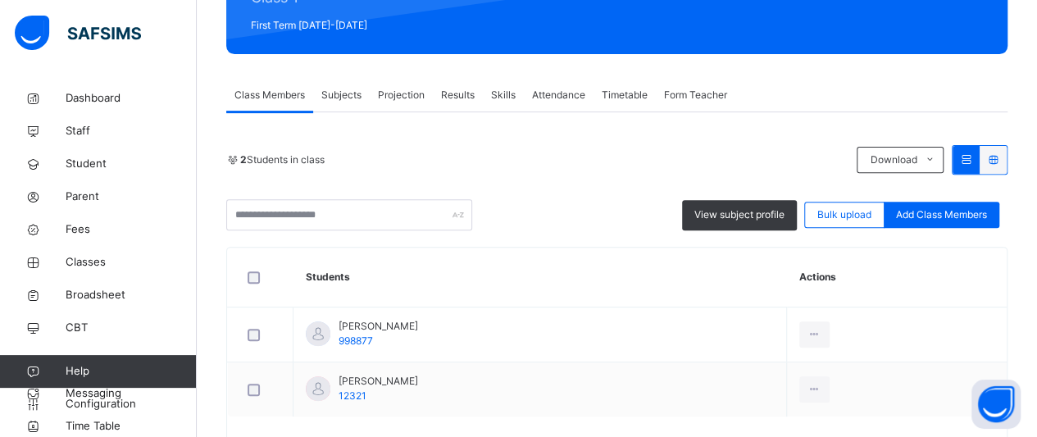
click at [420, 88] on span "Projection" at bounding box center [401, 95] width 47 height 15
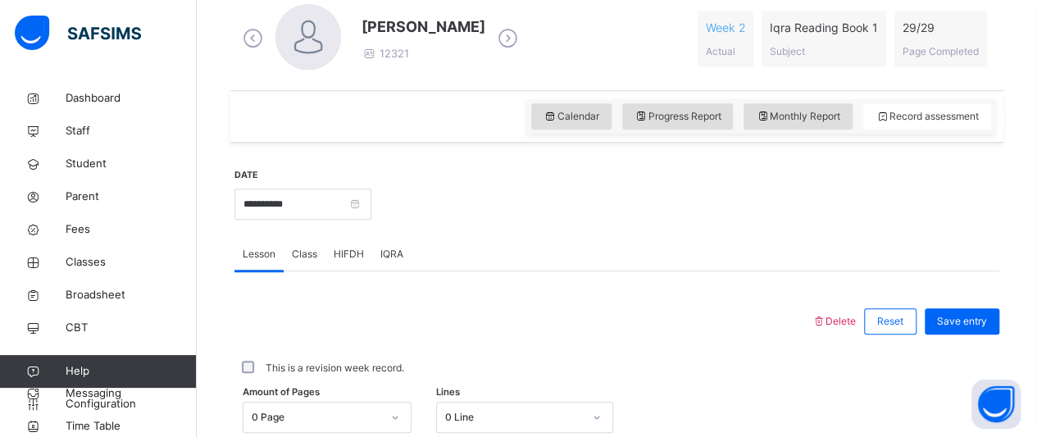
scroll to position [483, 0]
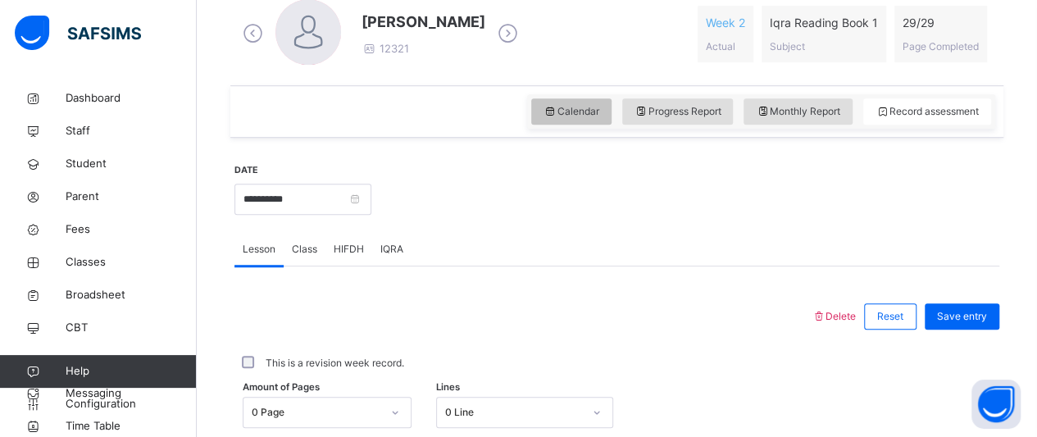
click at [574, 116] on span "Calendar" at bounding box center [571, 111] width 56 height 15
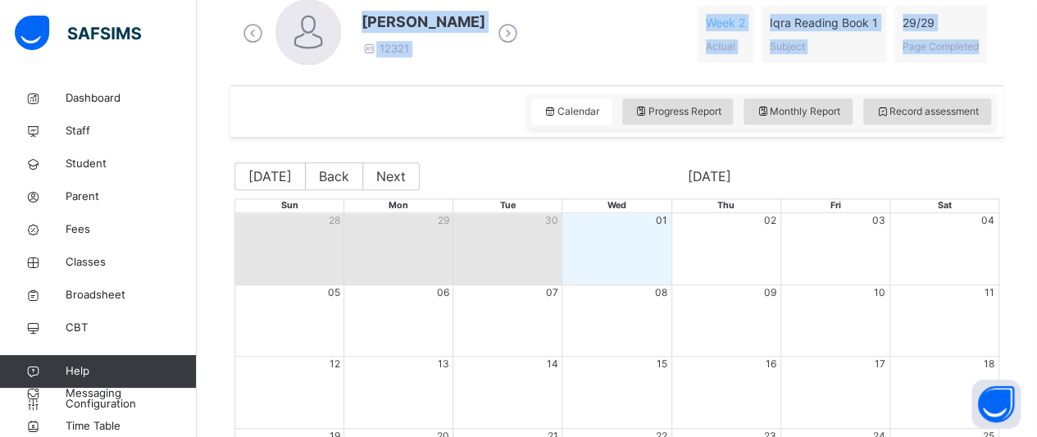
drag, startPoint x: 257, startPoint y: 33, endPoint x: 282, endPoint y: 88, distance: 60.2
click at [282, 88] on div "Usman [PERSON_NAME] Noirat [PERSON_NAME] 12321 Week 2 Actual Iqra Reading Book …" at bounding box center [616, 267] width 773 height 666
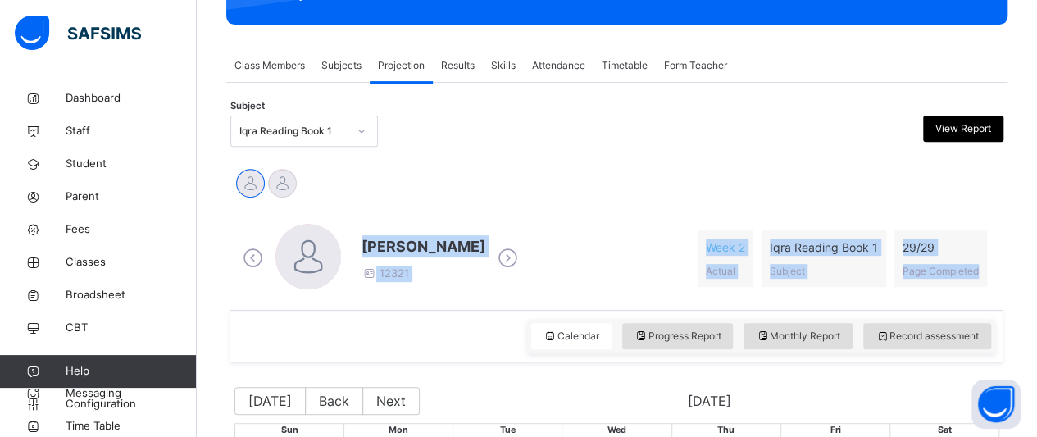
scroll to position [258, 0]
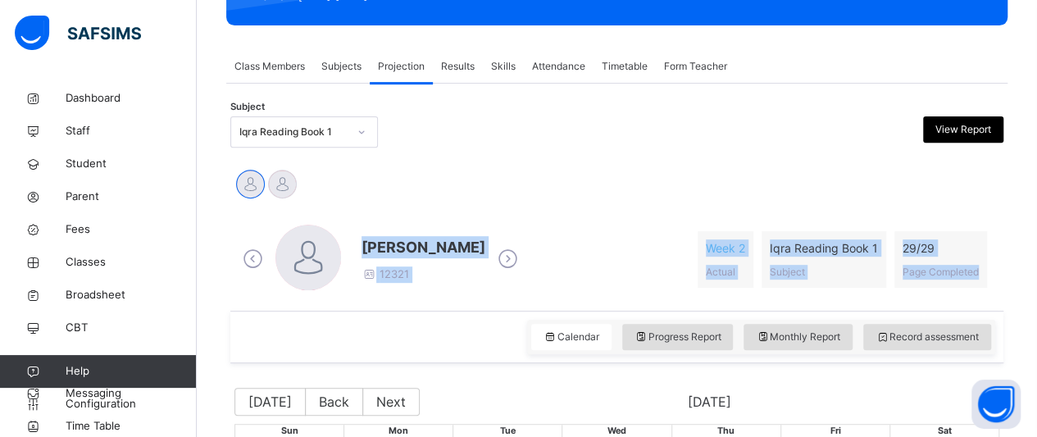
click at [248, 258] on icon at bounding box center [252, 259] width 29 height 25
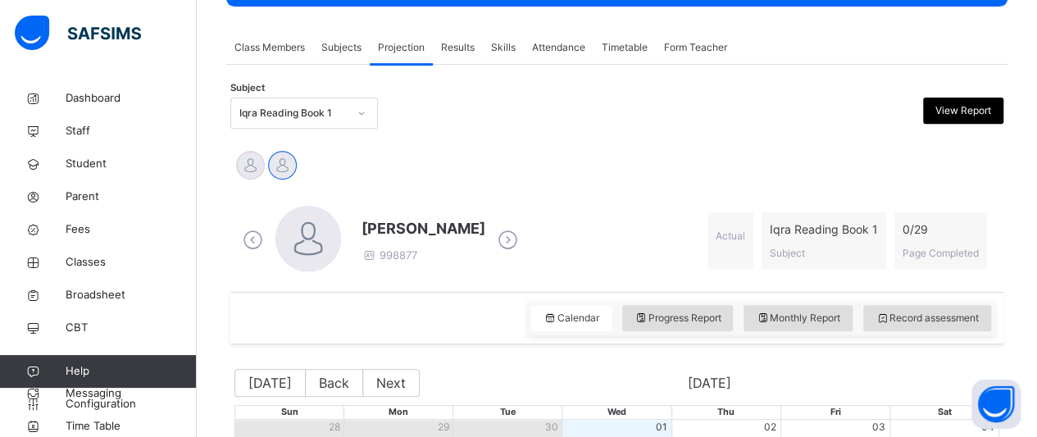
scroll to position [249, 0]
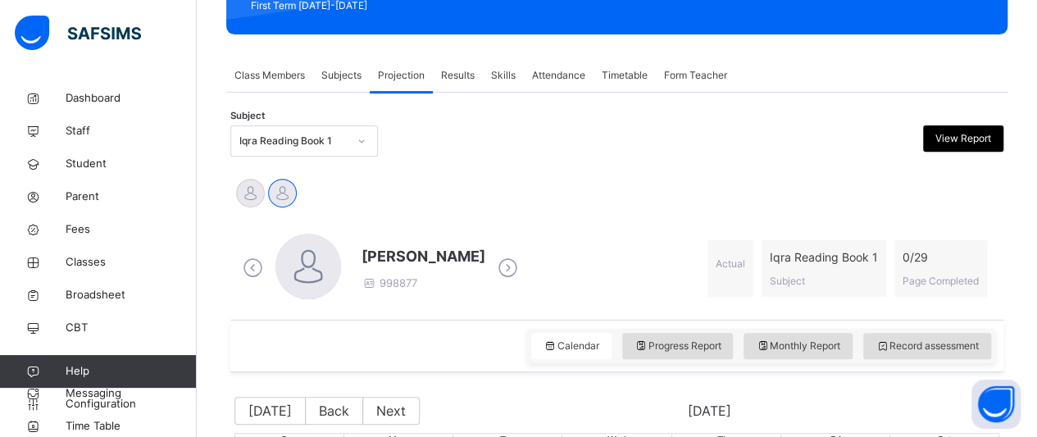
click at [343, 81] on span "Subjects" at bounding box center [341, 75] width 40 height 15
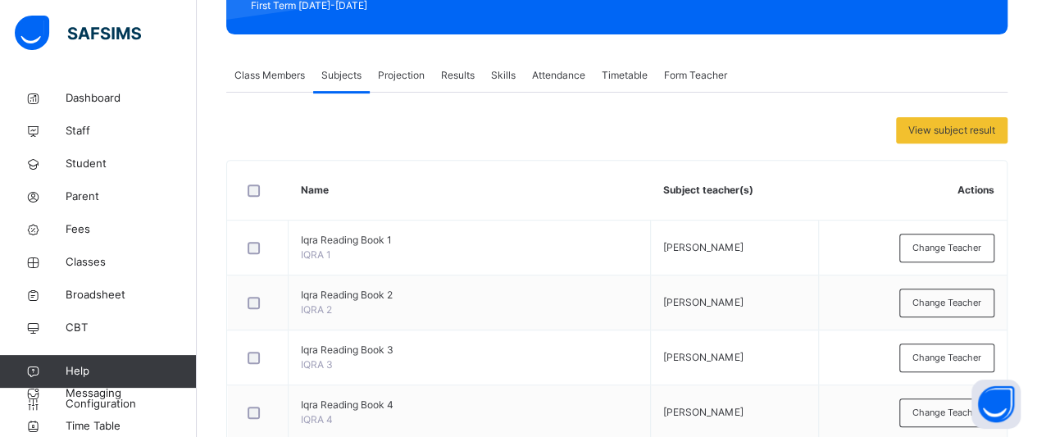
click at [393, 78] on span "Projection" at bounding box center [401, 75] width 47 height 15
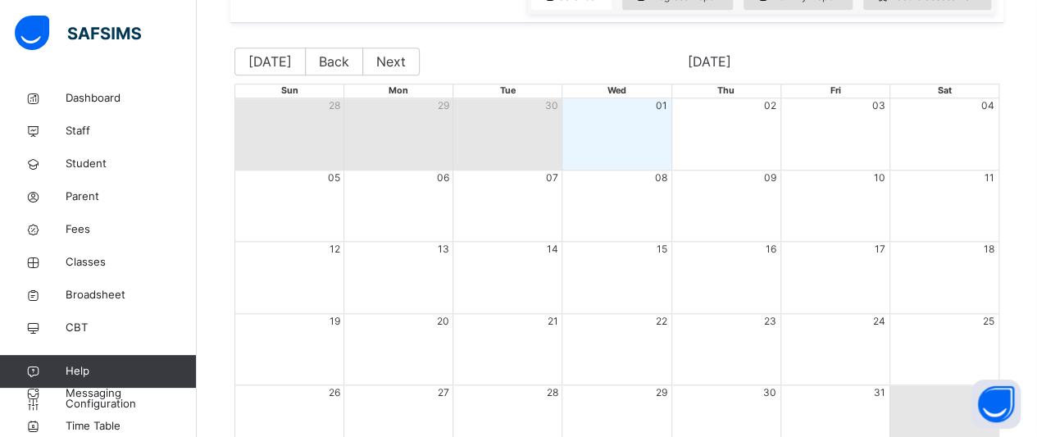
scroll to position [583, 0]
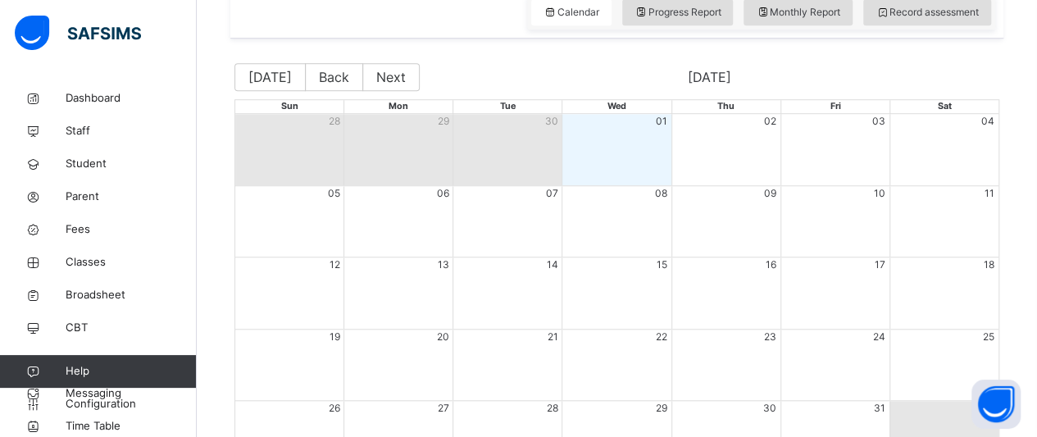
click at [754, 138] on div "Month View" at bounding box center [725, 149] width 109 height 71
drag, startPoint x: 544, startPoint y: 147, endPoint x: 464, endPoint y: 138, distance: 80.7
click at [464, 138] on div "Month View" at bounding box center [506, 149] width 109 height 71
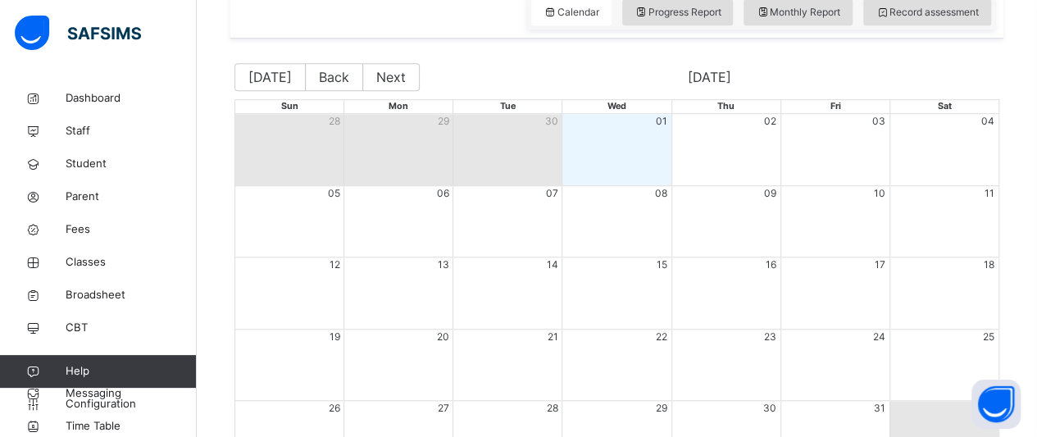
click at [464, 138] on div "Month View" at bounding box center [506, 149] width 109 height 71
drag, startPoint x: 464, startPoint y: 138, endPoint x: 110, endPoint y: 264, distance: 375.5
click at [110, 264] on span "Classes" at bounding box center [131, 262] width 131 height 16
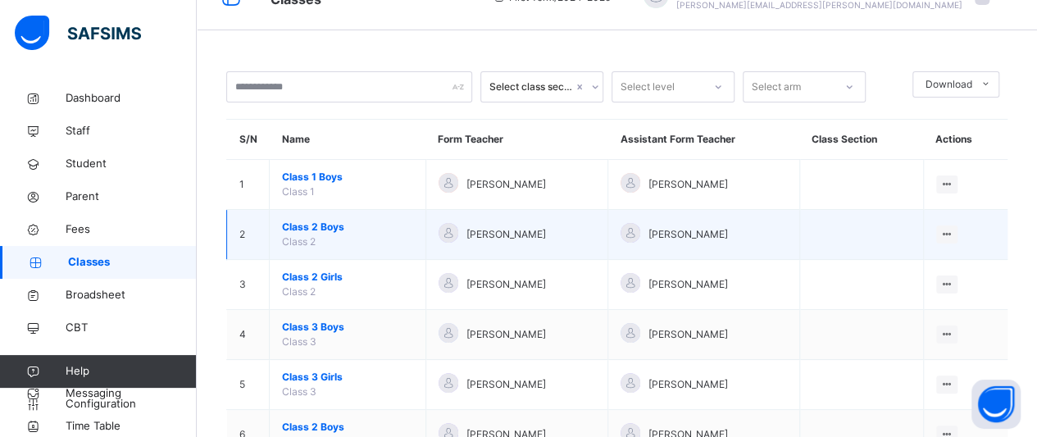
scroll to position [26, 0]
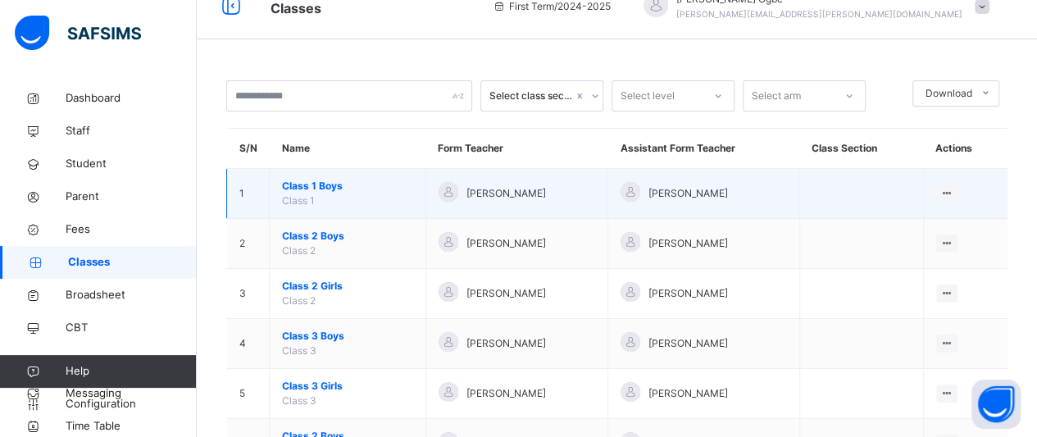
click at [300, 179] on span "Class 1 Boys" at bounding box center [347, 186] width 131 height 15
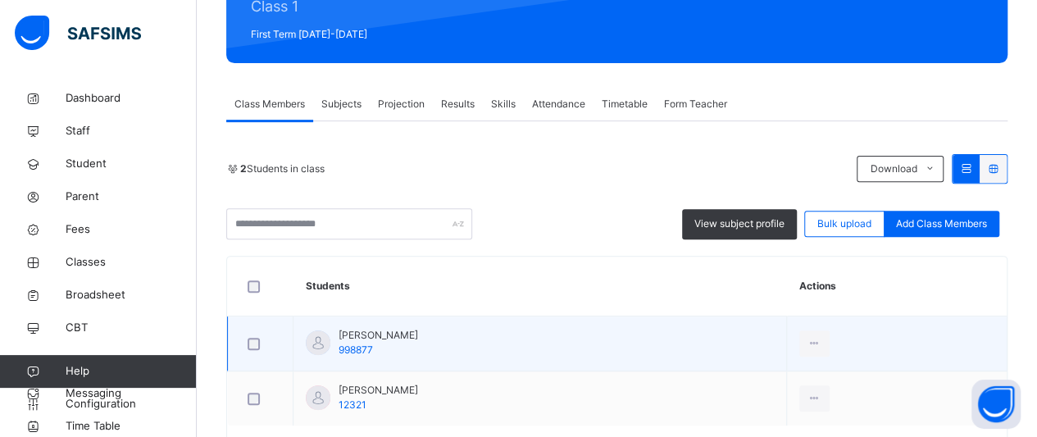
scroll to position [221, 0]
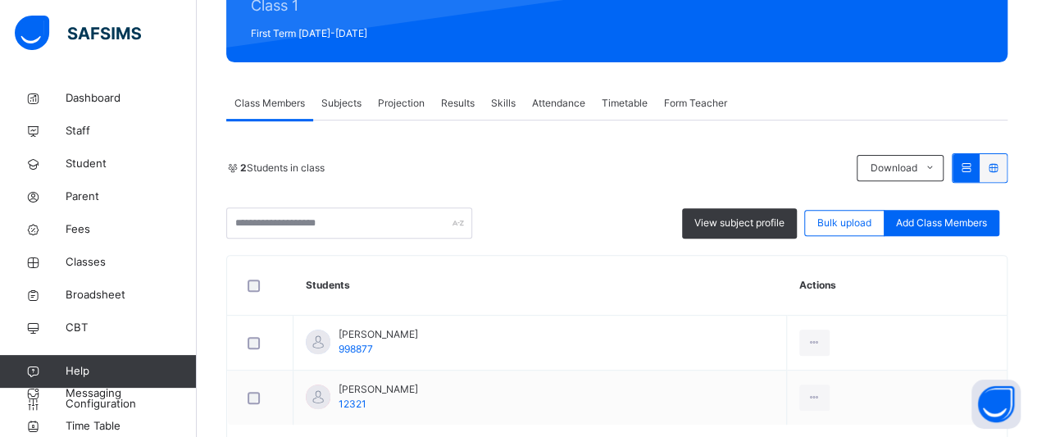
click at [417, 104] on span "Projection" at bounding box center [401, 103] width 47 height 15
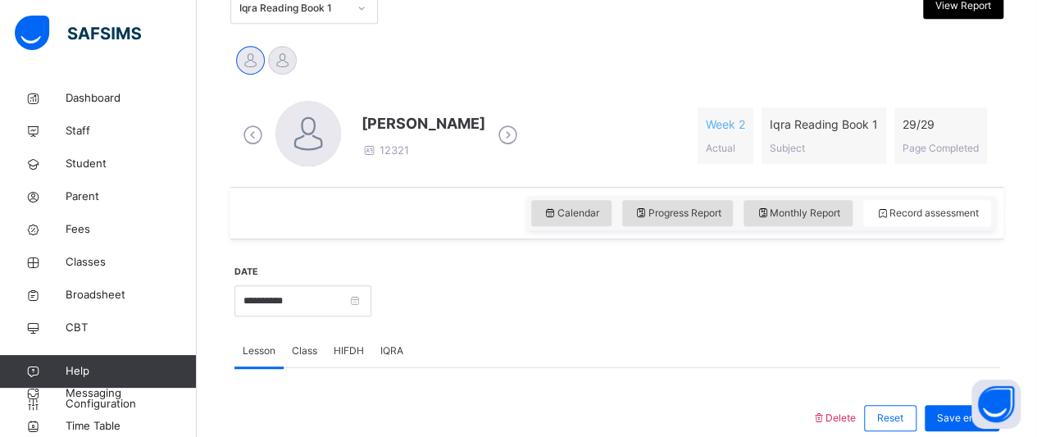
scroll to position [388, 0]
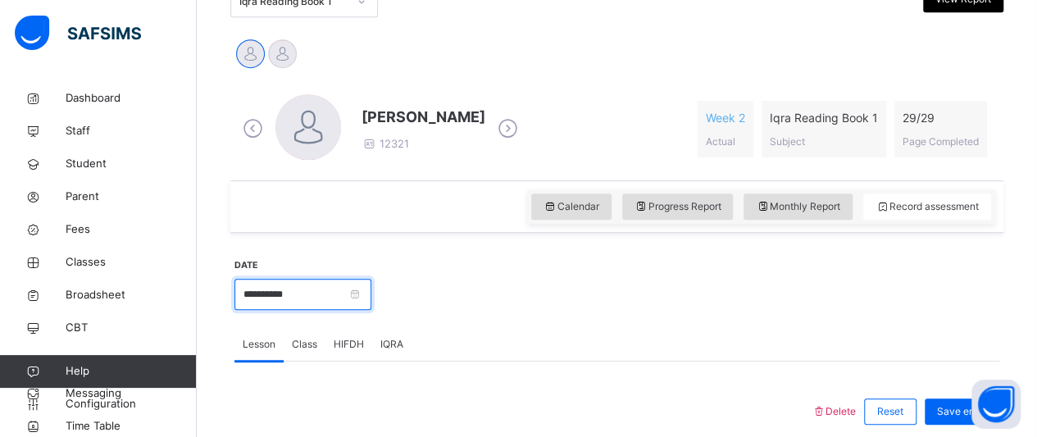
click at [345, 283] on input "**********" at bounding box center [302, 294] width 137 height 31
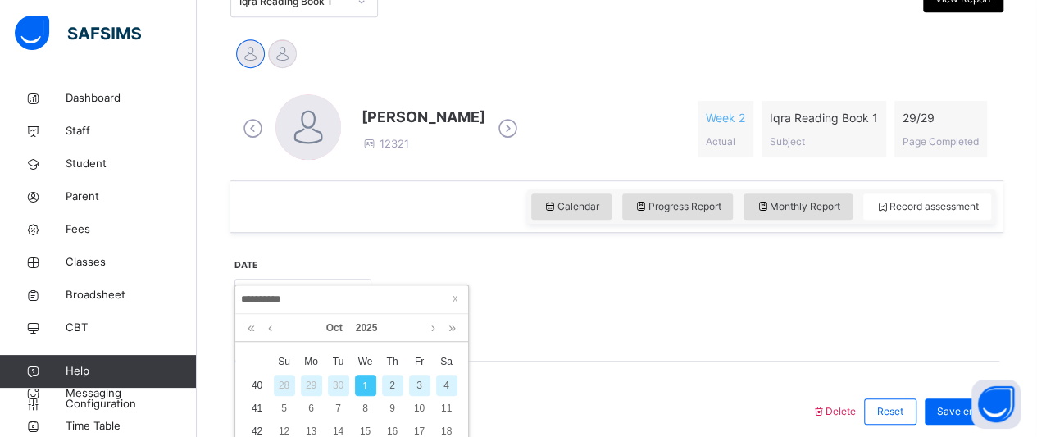
click at [384, 384] on div "2" at bounding box center [392, 384] width 21 height 21
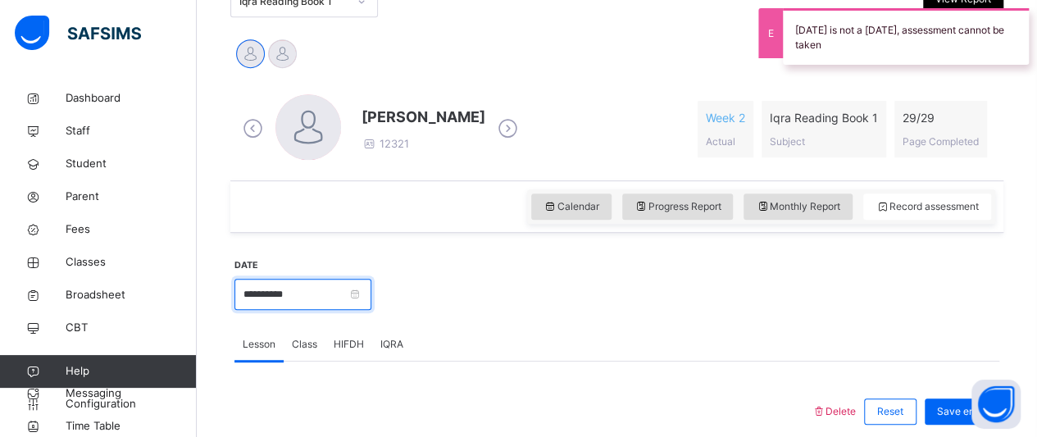
click at [264, 297] on input "**********" at bounding box center [302, 294] width 137 height 31
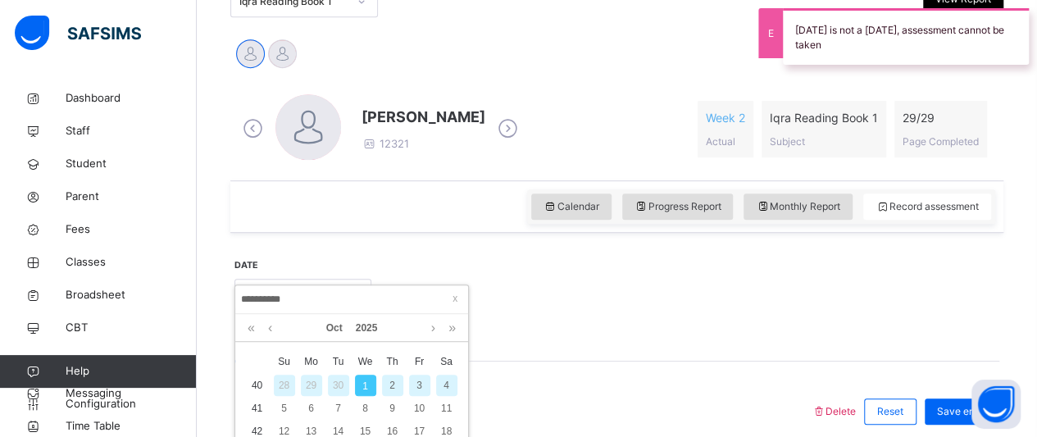
scroll to position [431, 0]
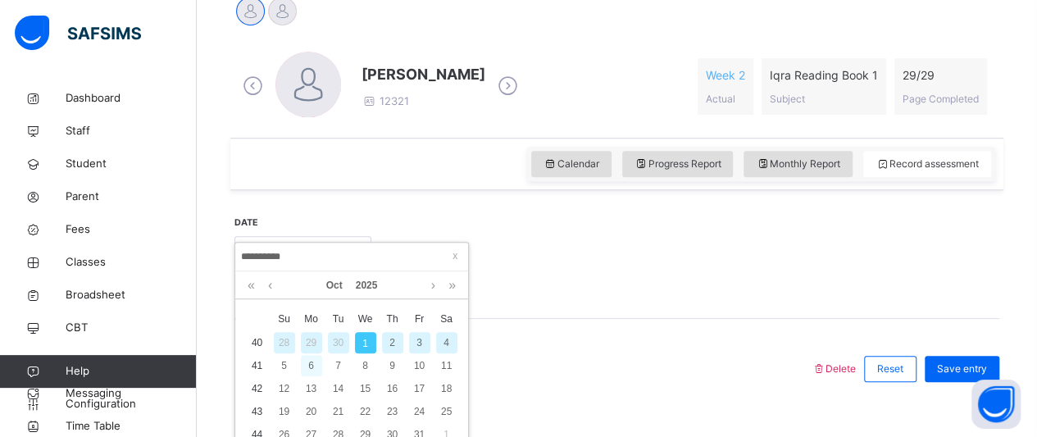
click at [307, 365] on div "6" at bounding box center [311, 365] width 21 height 21
type input "**********"
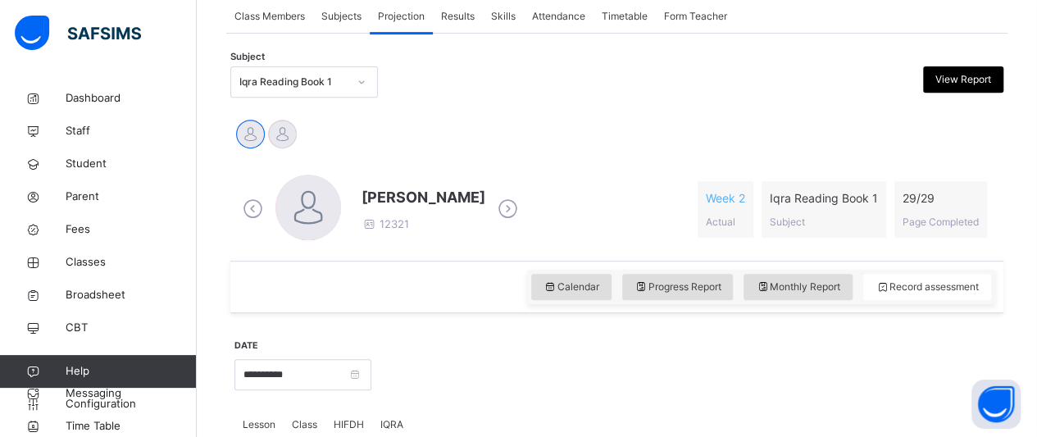
scroll to position [307, 0]
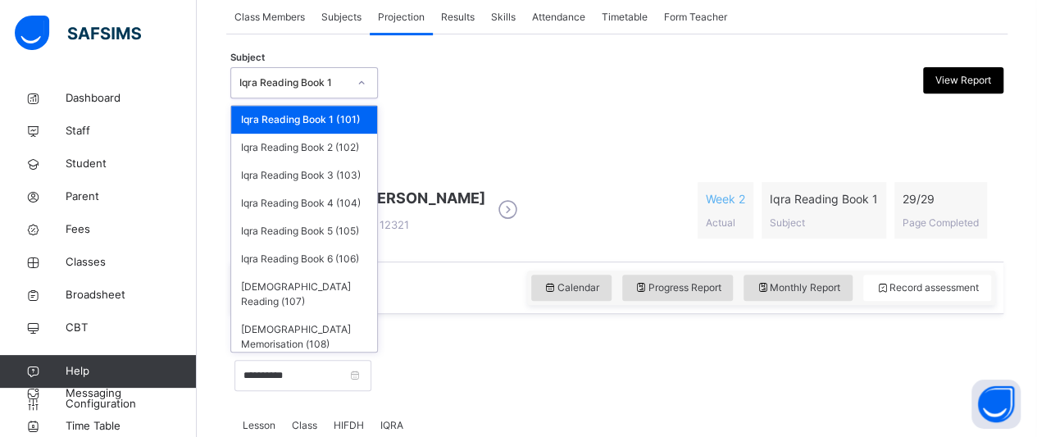
click at [343, 84] on div "Iqra Reading Book 1" at bounding box center [293, 82] width 108 height 15
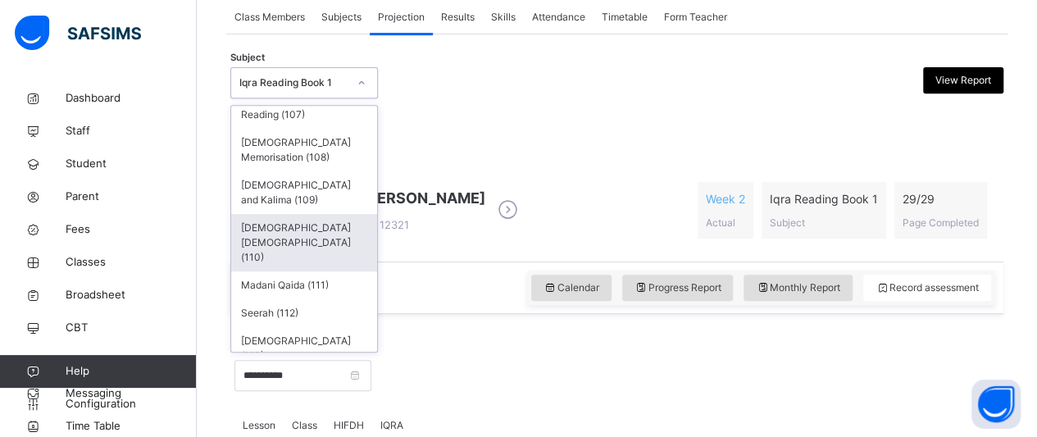
scroll to position [186, 0]
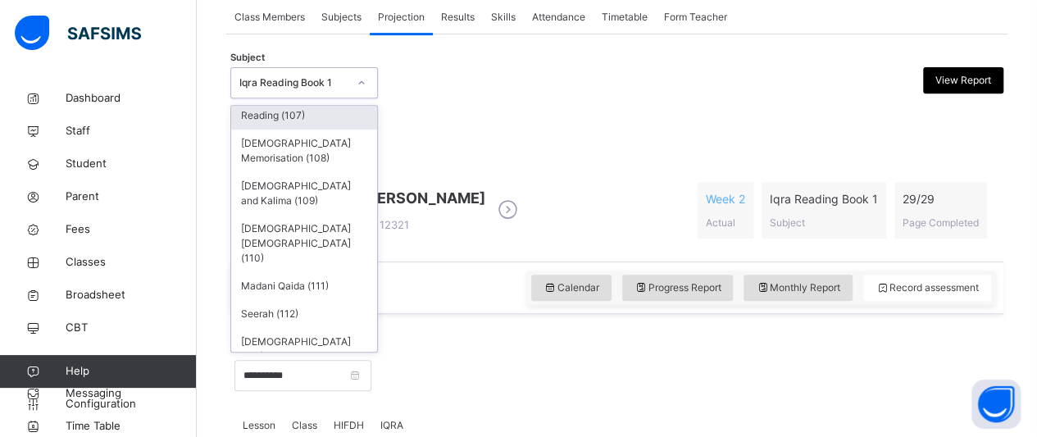
click at [315, 129] on div "[DEMOGRAPHIC_DATA] Reading (107)" at bounding box center [304, 108] width 146 height 43
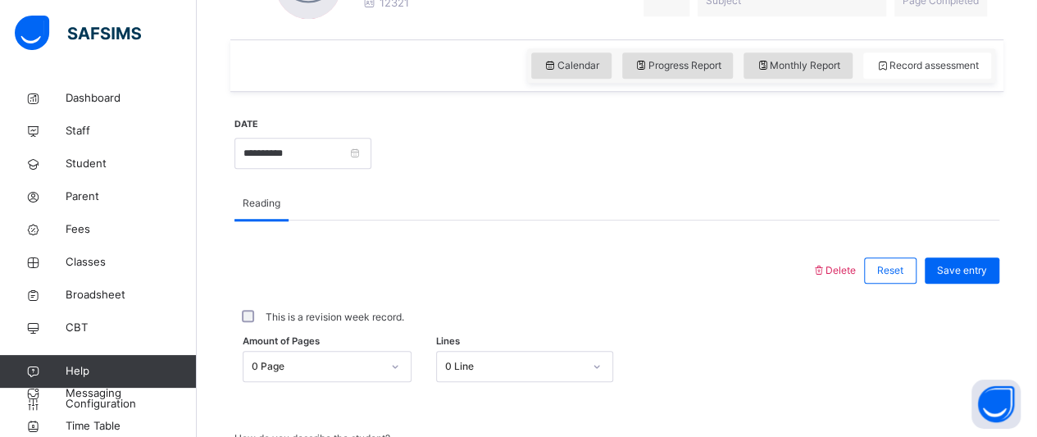
scroll to position [530, 0]
click at [371, 159] on input "**********" at bounding box center [302, 152] width 137 height 31
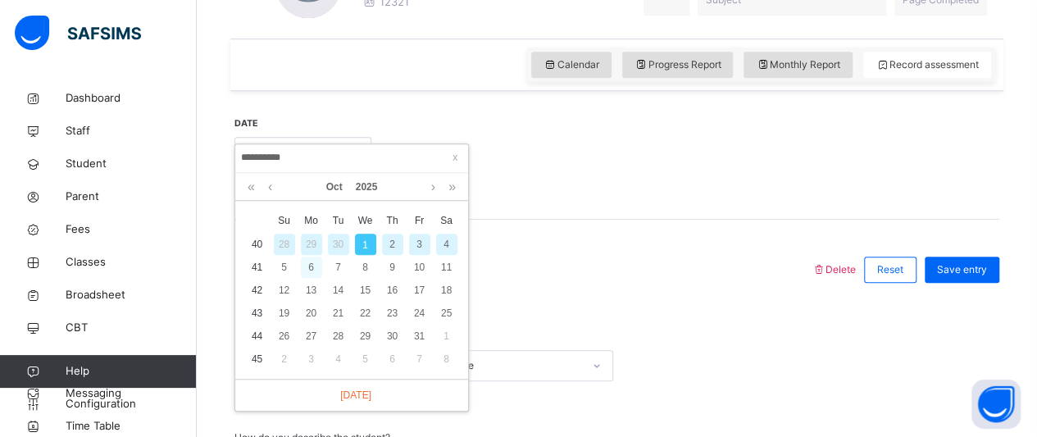
click at [312, 265] on div "6" at bounding box center [311, 266] width 21 height 21
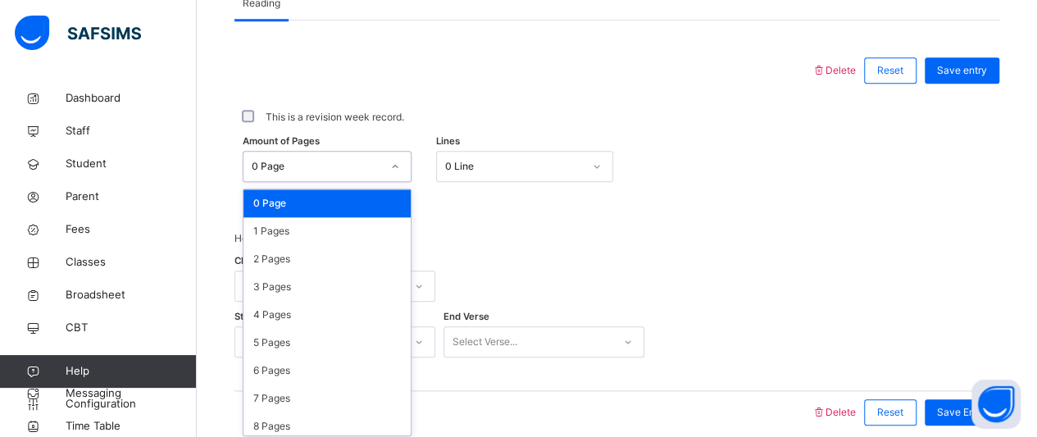
click at [373, 182] on div "option 0 Page focused, 1 of 10. 10 results available. Use Up and Down to choose…" at bounding box center [327, 166] width 169 height 31
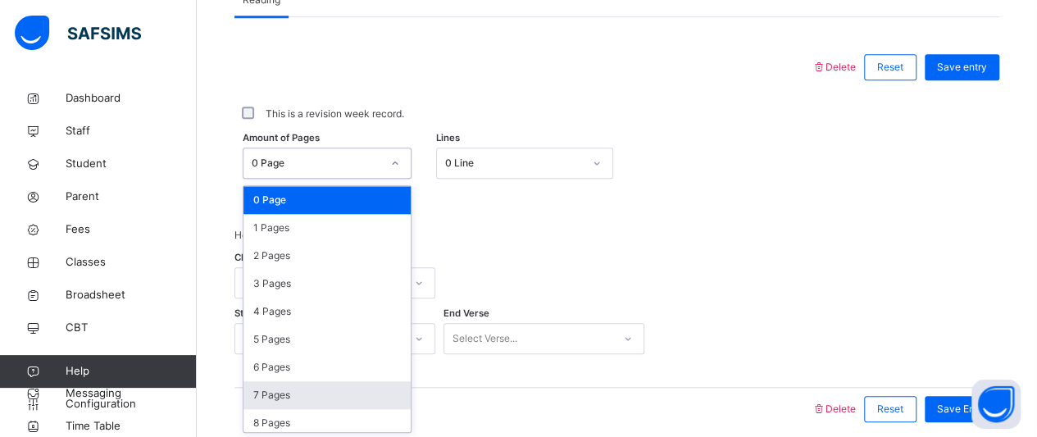
scroll to position [33, 0]
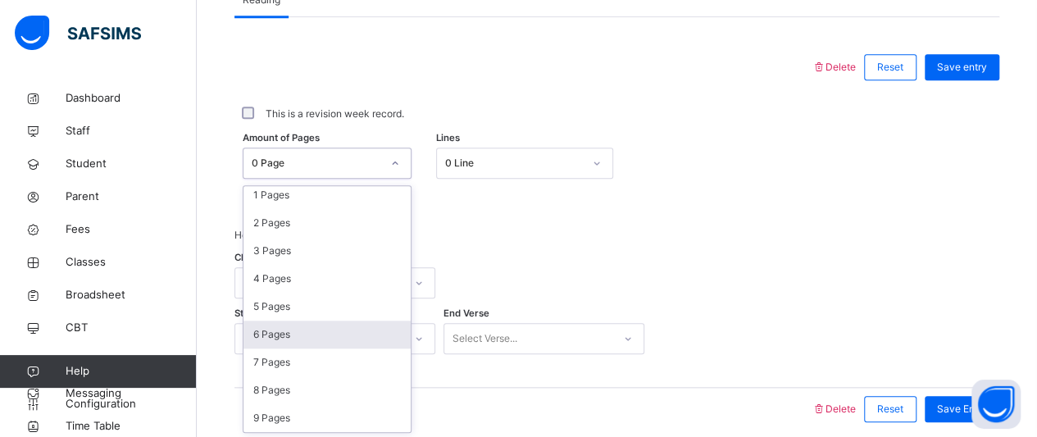
click at [355, 323] on div "6 Pages" at bounding box center [326, 334] width 167 height 28
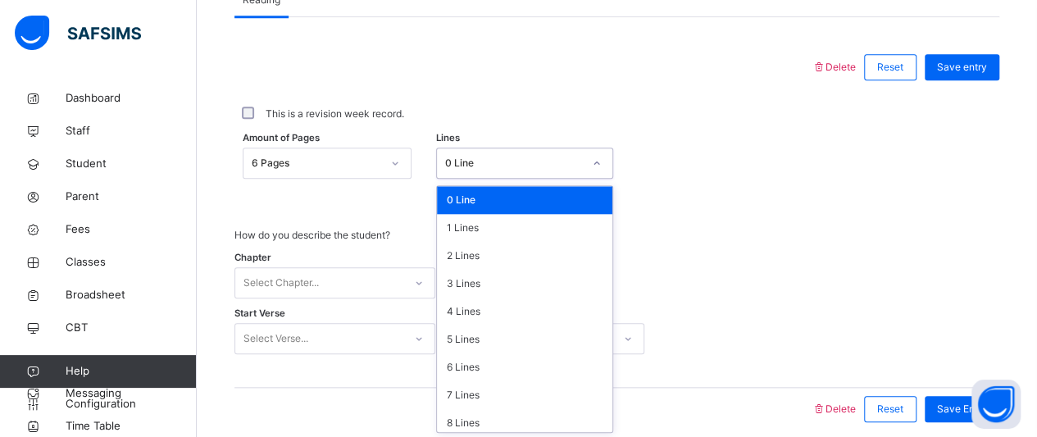
click at [491, 165] on div "0 Line" at bounding box center [514, 163] width 138 height 15
click at [480, 276] on div "3 Lines" at bounding box center [524, 284] width 175 height 28
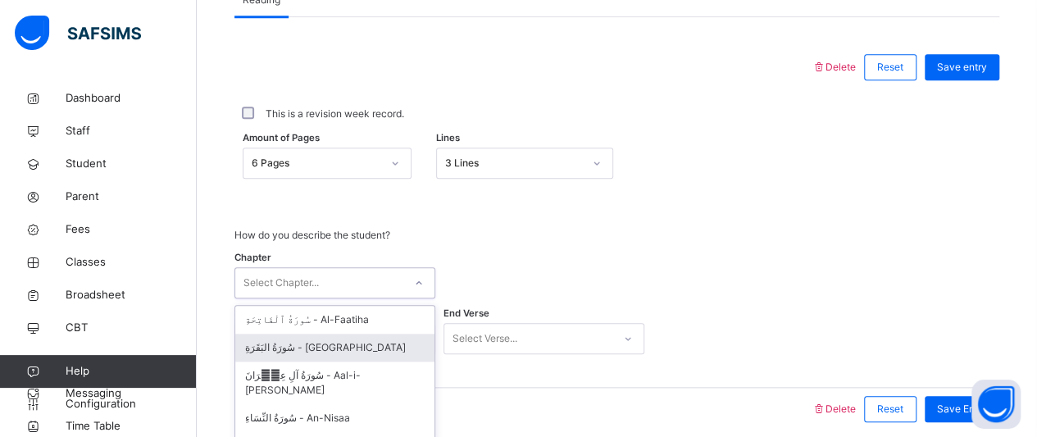
scroll to position [797, 0]
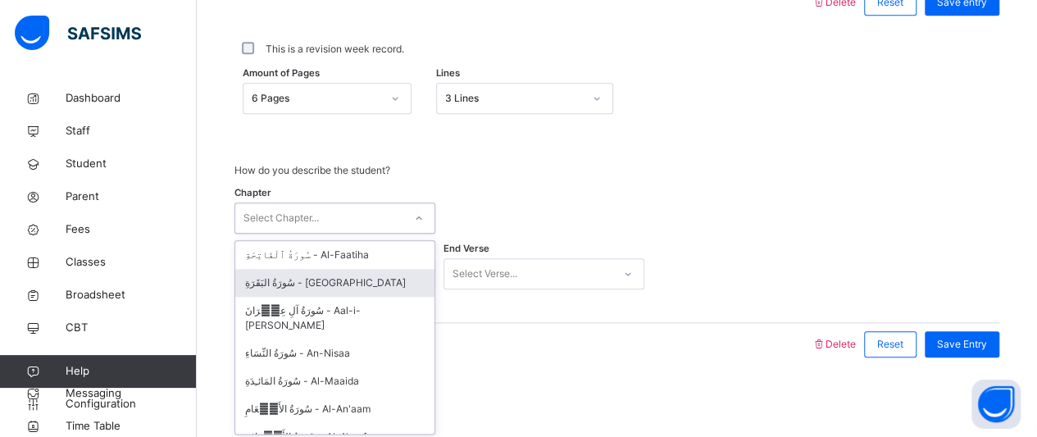
click at [403, 234] on div "option سُورَةُ البَقَرَةِ - Al-Baqara focused, 2 of 114. 114 results available.…" at bounding box center [334, 217] width 201 height 31
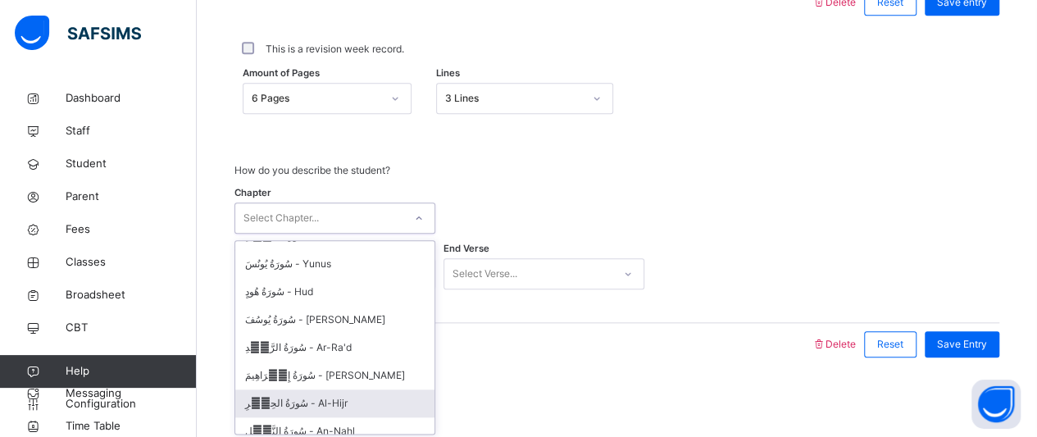
scroll to position [367, 0]
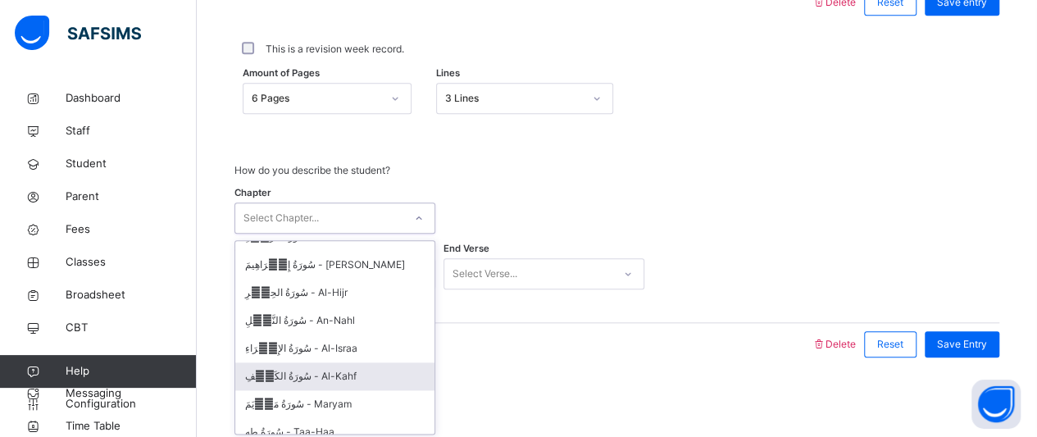
click at [365, 362] on div "سُورَةُ الكَهۡفِ - Al-Kahf" at bounding box center [334, 376] width 199 height 28
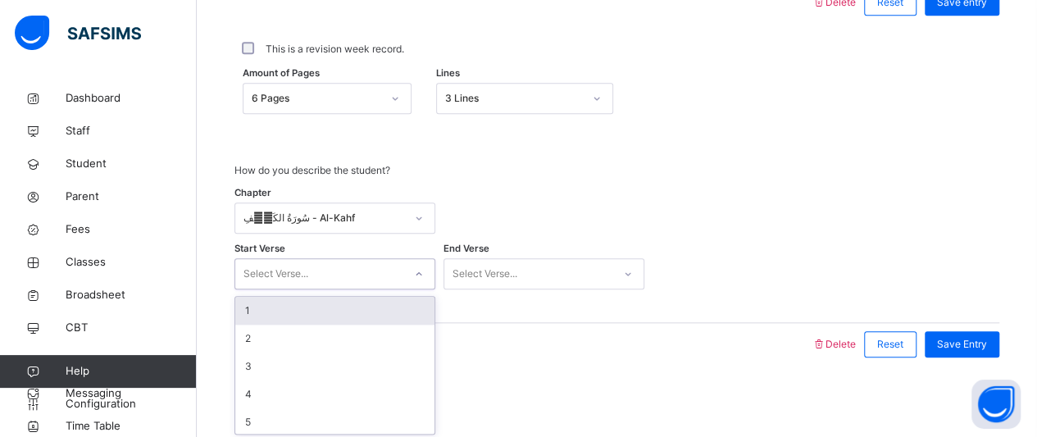
click at [349, 274] on div "Select Verse..." at bounding box center [319, 273] width 168 height 25
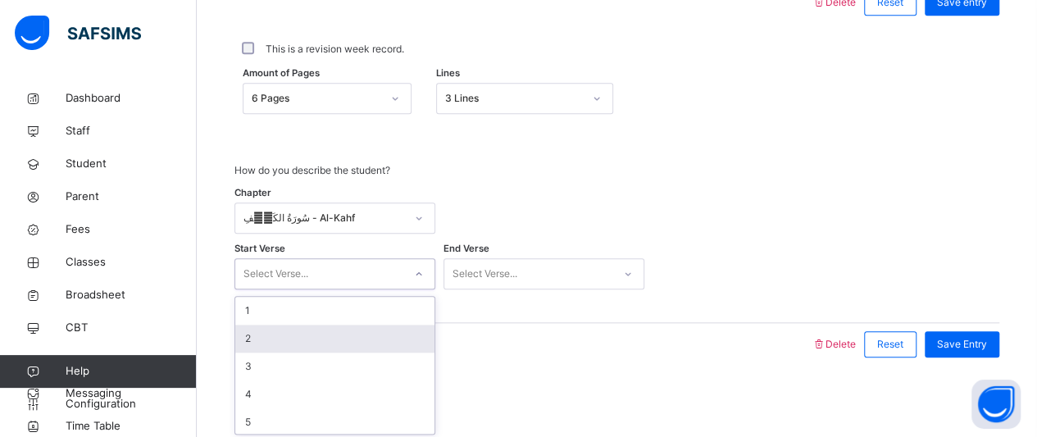
click at [321, 345] on div "2" at bounding box center [334, 339] width 199 height 28
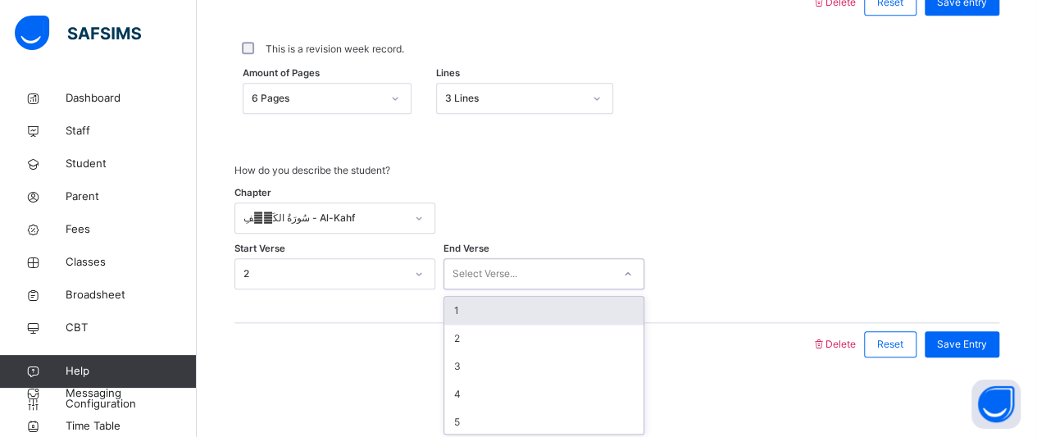
click at [493, 284] on div "Select Verse..." at bounding box center [543, 273] width 201 height 31
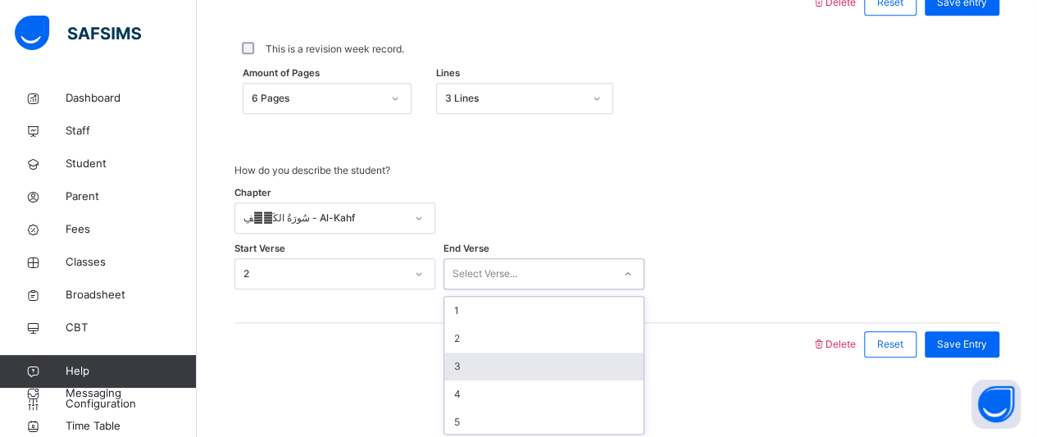
click at [503, 363] on div "3" at bounding box center [543, 366] width 199 height 28
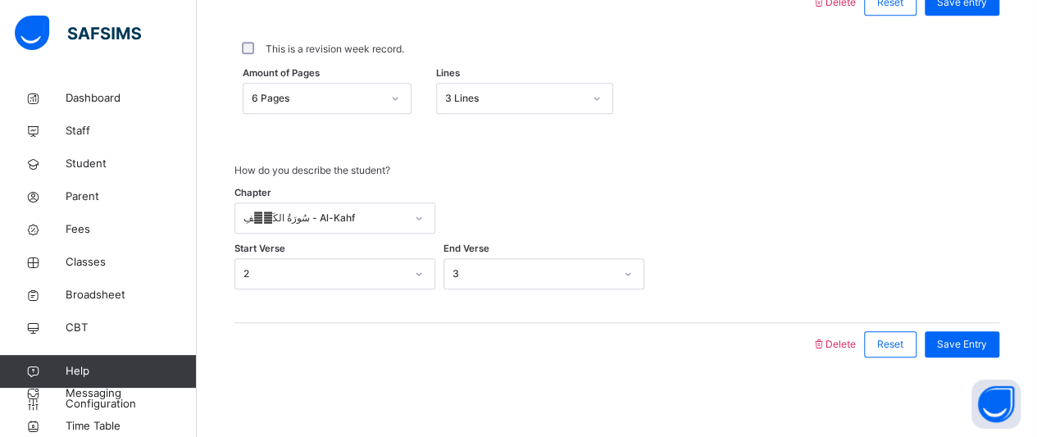
click at [987, 307] on div "How do you describe the student? Chapter سُورَةُ الكَهۡفِ - Al-Kahf Start Verse…" at bounding box center [616, 222] width 765 height 201
click at [987, 337] on span "Save Entry" at bounding box center [962, 344] width 50 height 15
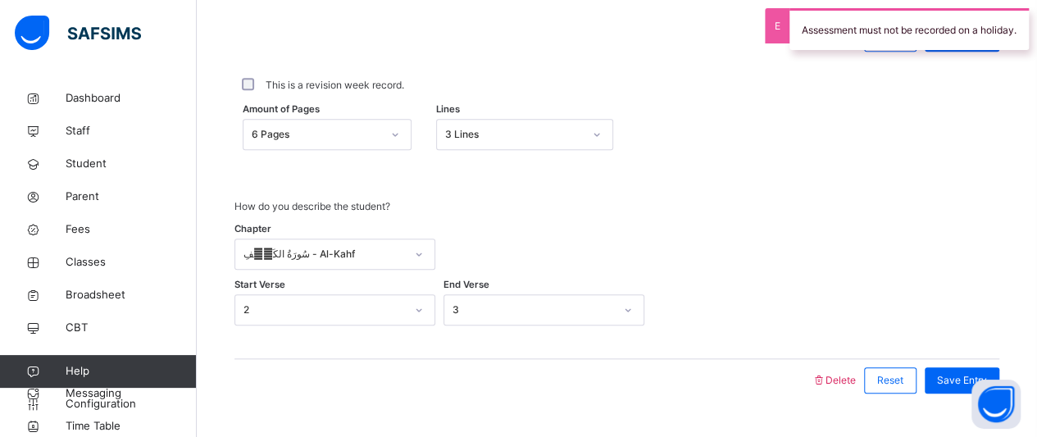
scroll to position [797, 0]
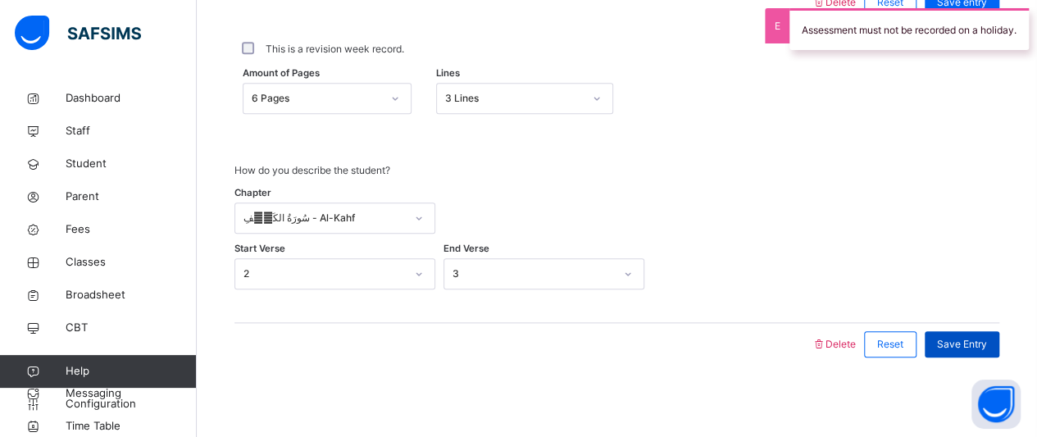
click at [964, 350] on div "Save Entry" at bounding box center [961, 344] width 75 height 26
click at [962, 342] on span "Save Entry" at bounding box center [962, 344] width 50 height 15
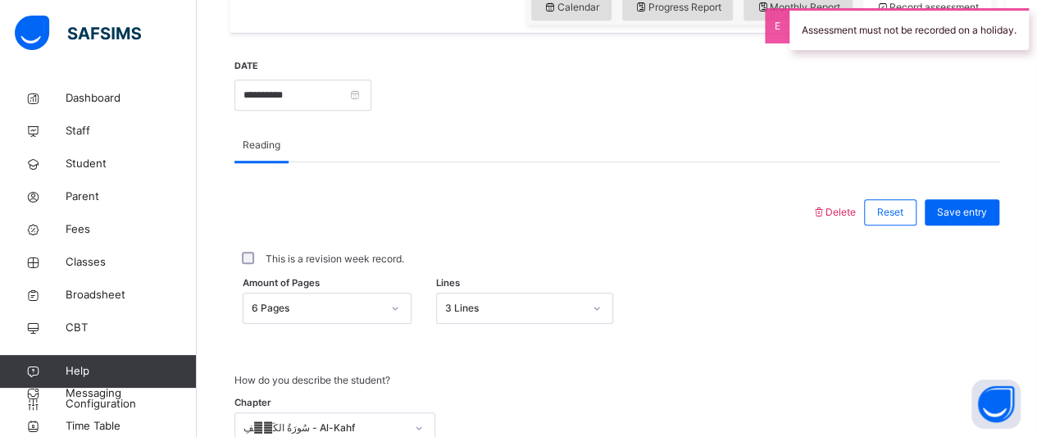
scroll to position [531, 0]
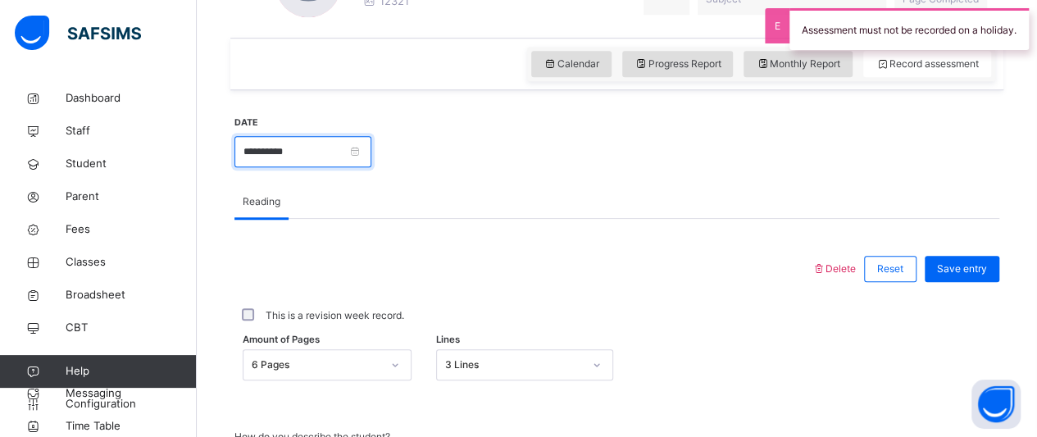
click at [364, 155] on input "**********" at bounding box center [302, 151] width 137 height 31
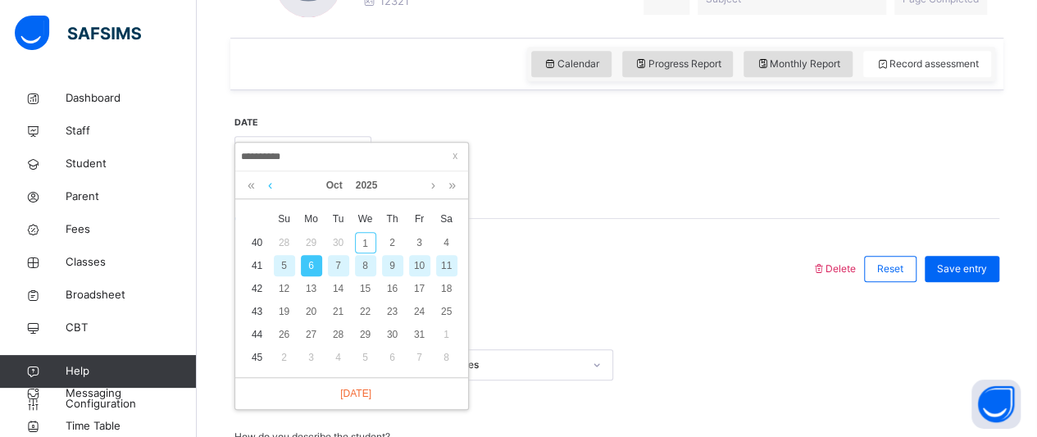
click at [270, 188] on link at bounding box center [270, 185] width 12 height 28
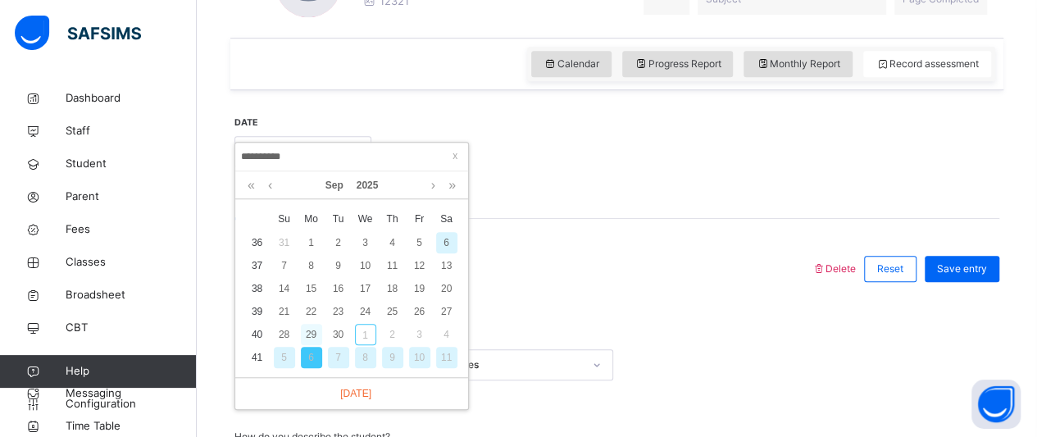
click at [318, 331] on div "29" at bounding box center [311, 334] width 21 height 21
type input "**********"
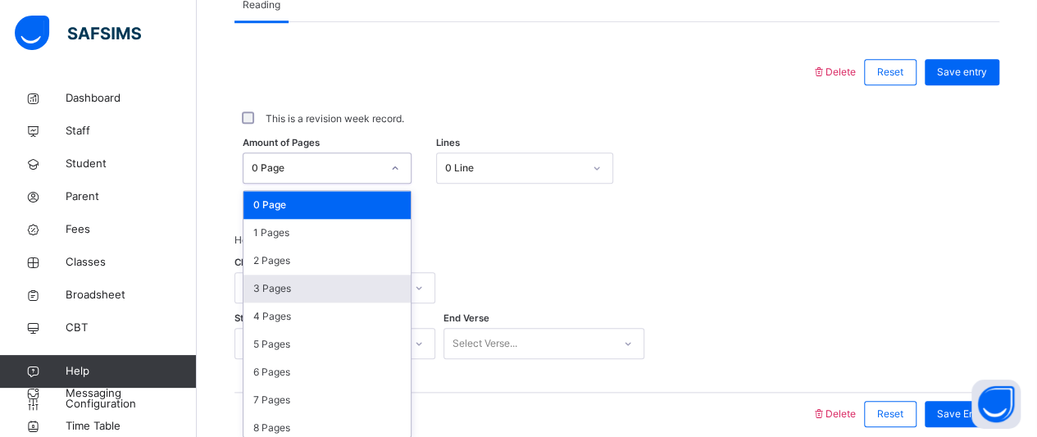
click at [384, 184] on div "option 3 Pages focused, 4 of 10. 10 results available. Use Up and Down to choos…" at bounding box center [327, 167] width 169 height 31
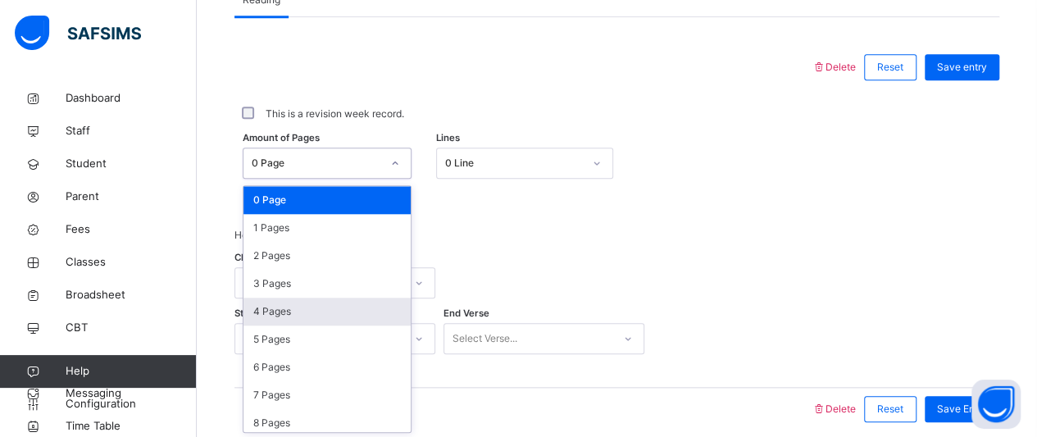
scroll to position [733, 0]
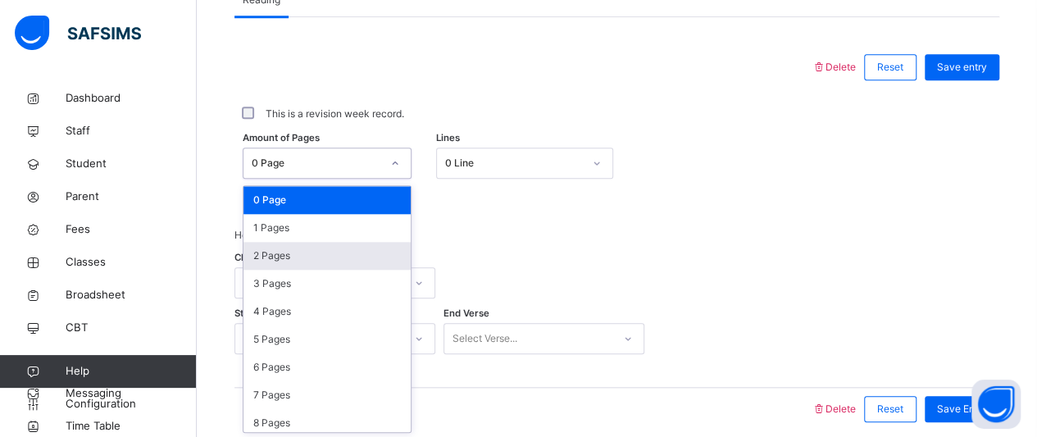
click at [324, 252] on div "2 Pages" at bounding box center [326, 256] width 167 height 28
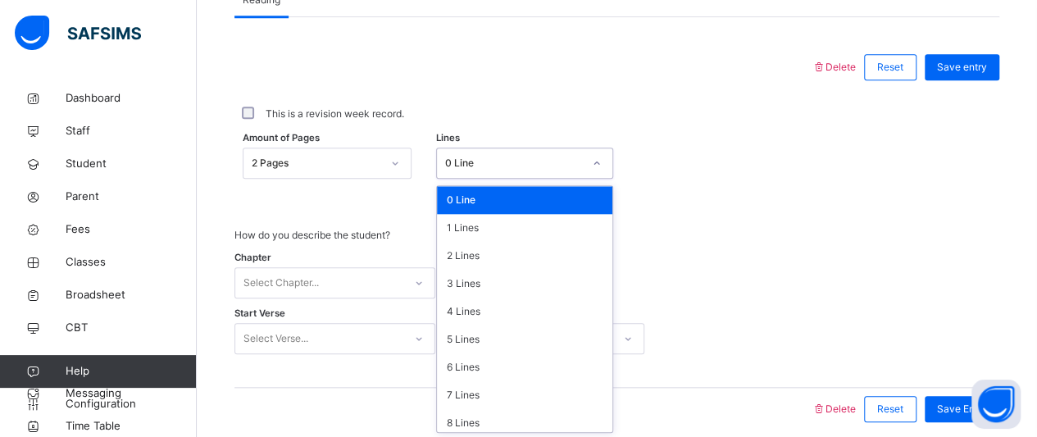
click at [505, 163] on div "0 Line" at bounding box center [514, 163] width 138 height 15
click at [479, 256] on div "2 Lines" at bounding box center [524, 256] width 175 height 28
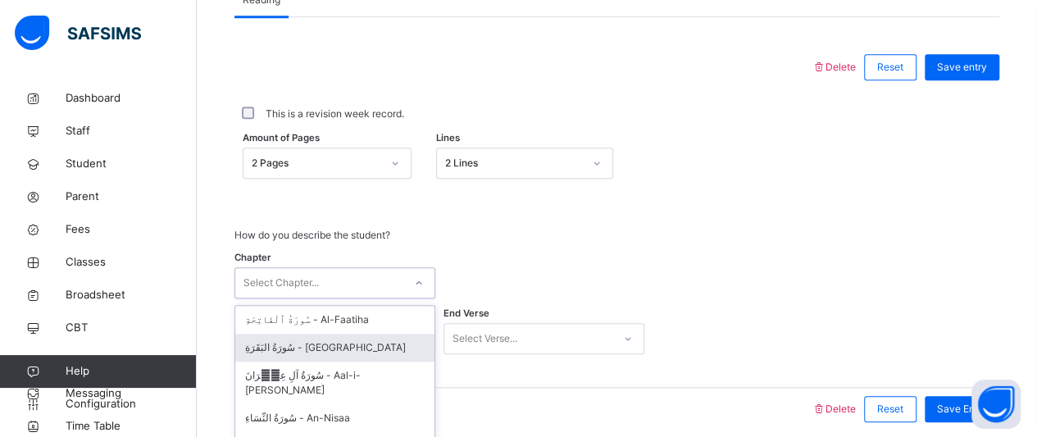
scroll to position [797, 0]
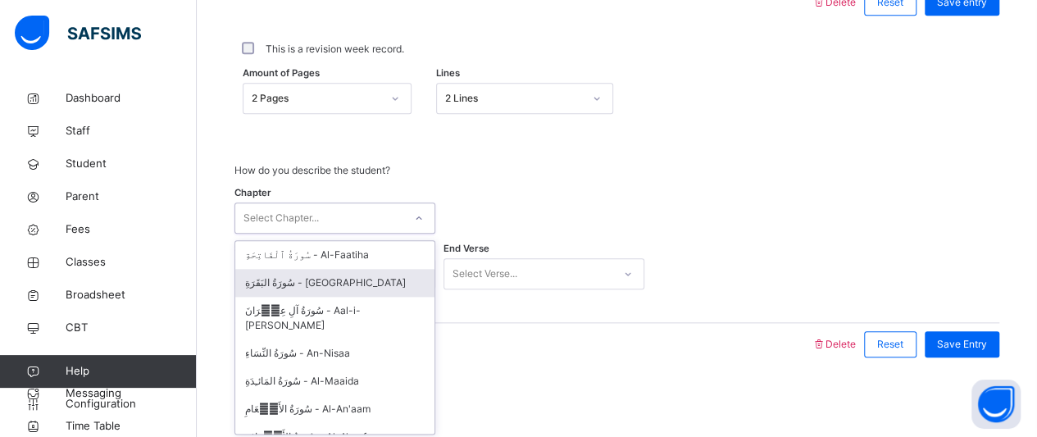
click at [363, 234] on div "option سُورَةُ البَقَرَةِ - Al-Baqara focused, 2 of 114. 114 results available.…" at bounding box center [334, 217] width 201 height 31
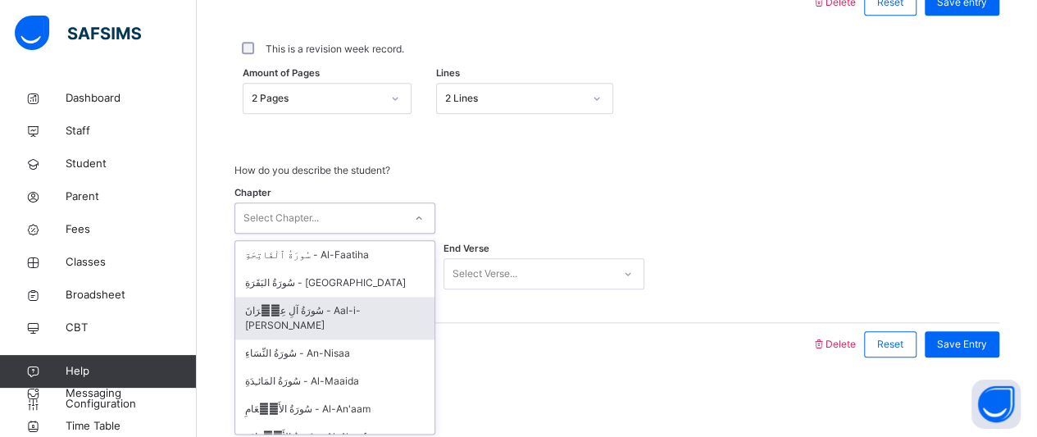
click at [364, 306] on div "سُورَةُ آلِ عِمۡرَانَ - Aal-i-[PERSON_NAME]" at bounding box center [334, 318] width 199 height 43
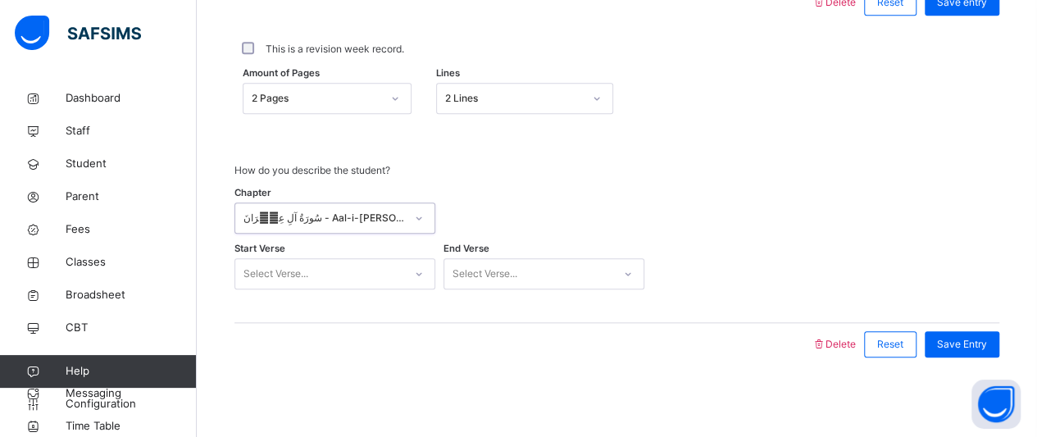
click at [369, 284] on div "Select Verse..." at bounding box center [319, 273] width 168 height 25
click at [370, 334] on div "2" at bounding box center [334, 339] width 199 height 28
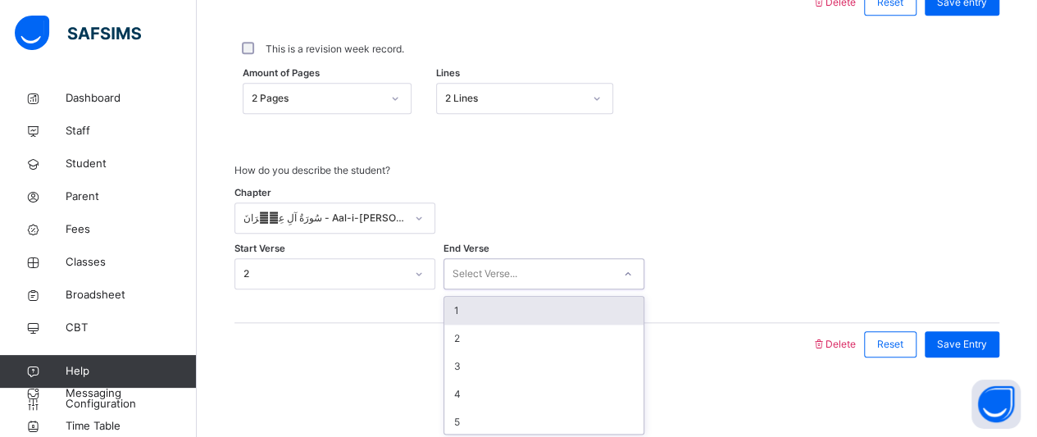
click at [525, 266] on div "Select Verse..." at bounding box center [528, 273] width 168 height 25
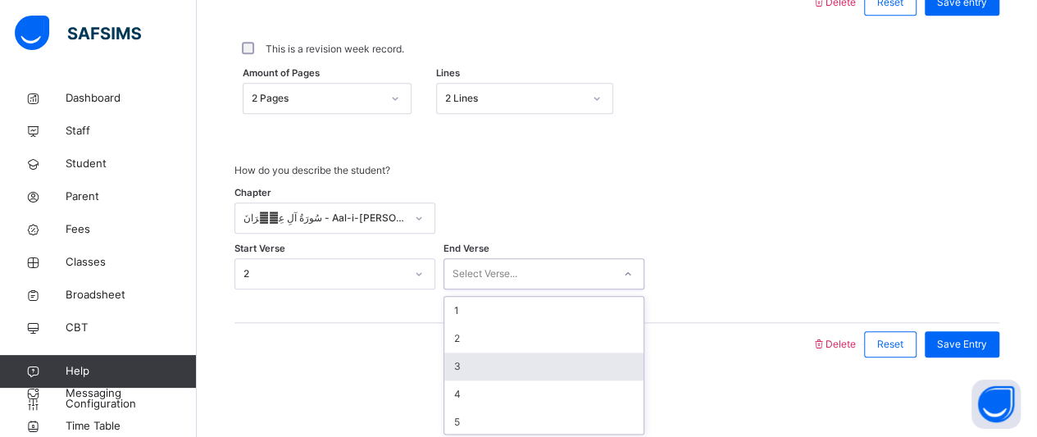
click at [516, 363] on div "3" at bounding box center [543, 366] width 199 height 28
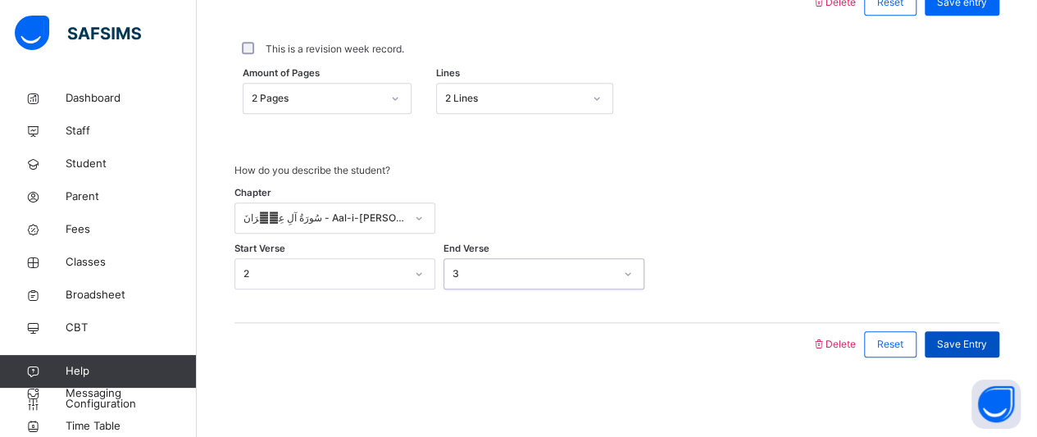
click at [974, 339] on span "Save Entry" at bounding box center [962, 344] width 50 height 15
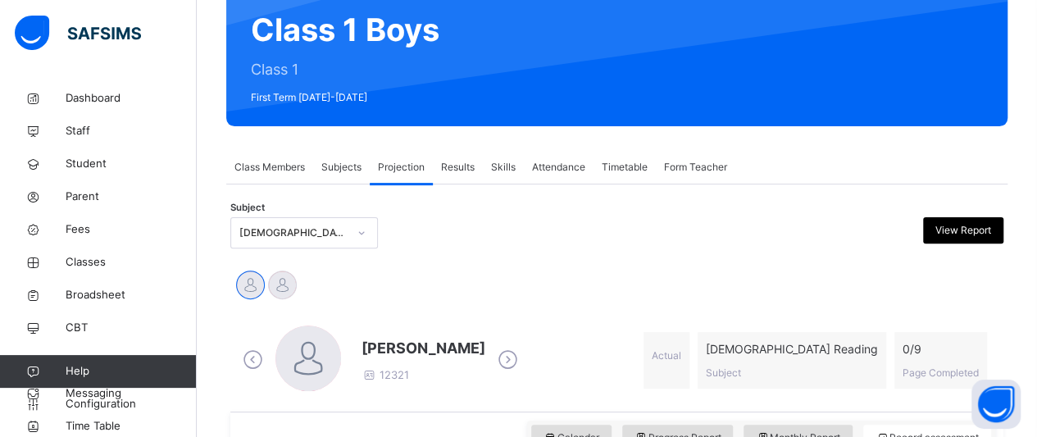
scroll to position [163, 0]
